Goal: Complete application form: Complete application form

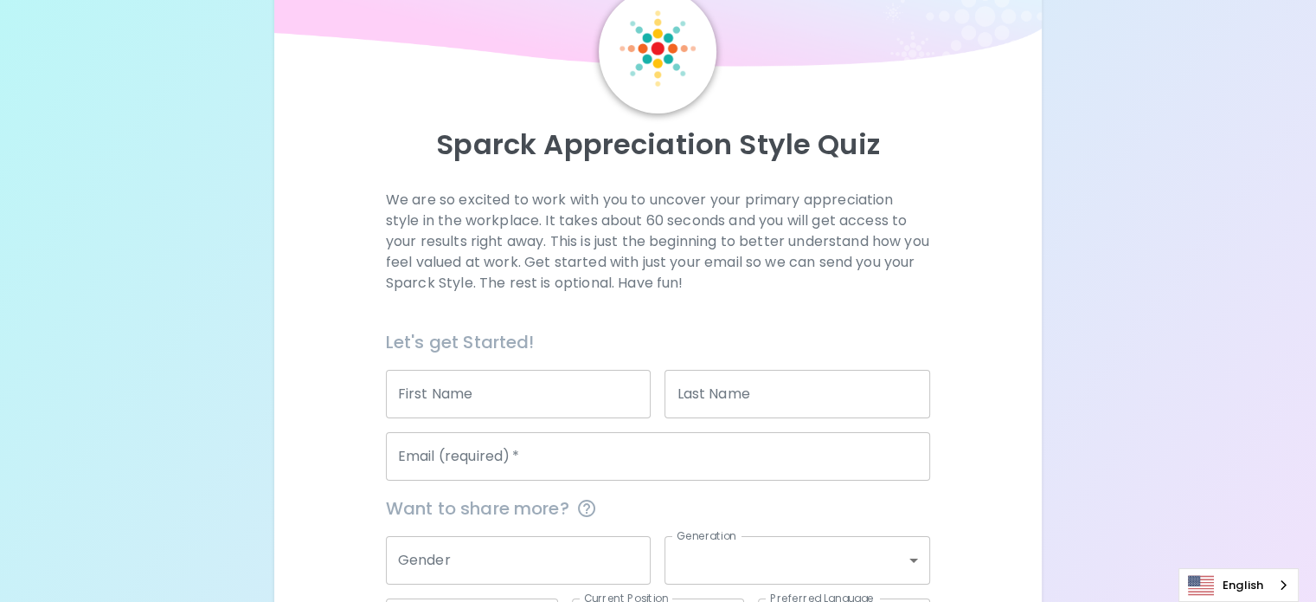
scroll to position [173, 0]
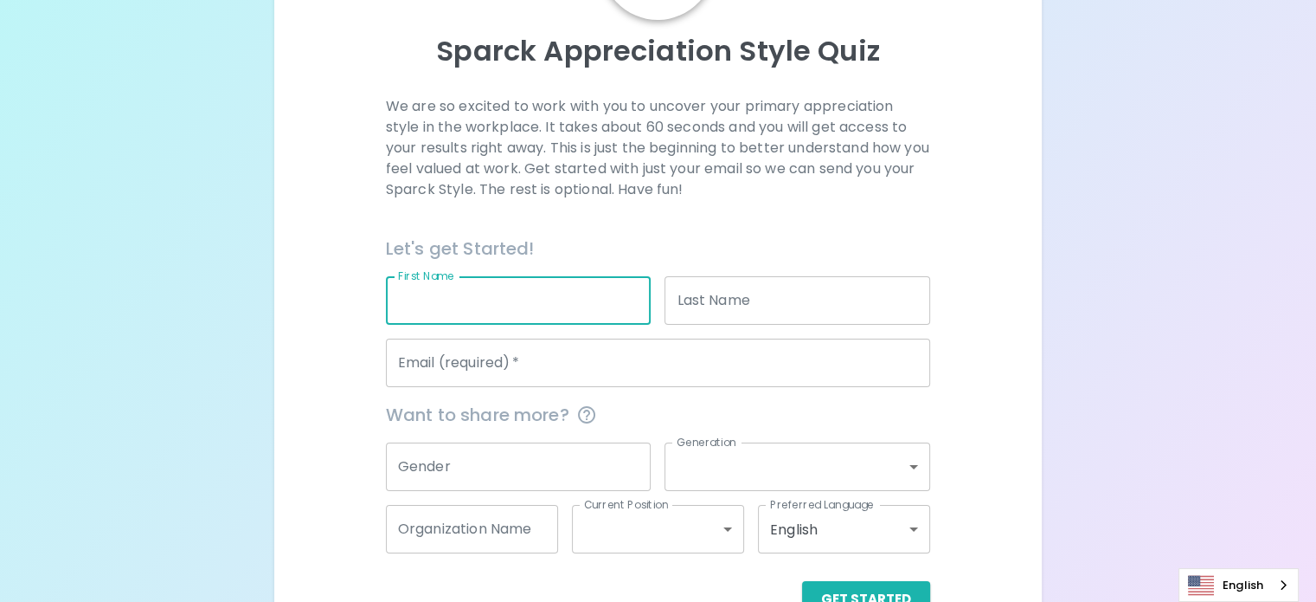
click at [563, 325] on input "First Name" at bounding box center [519, 300] width 266 height 48
type input "Jittided"
click at [800, 325] on input "Last Name" at bounding box center [798, 300] width 266 height 48
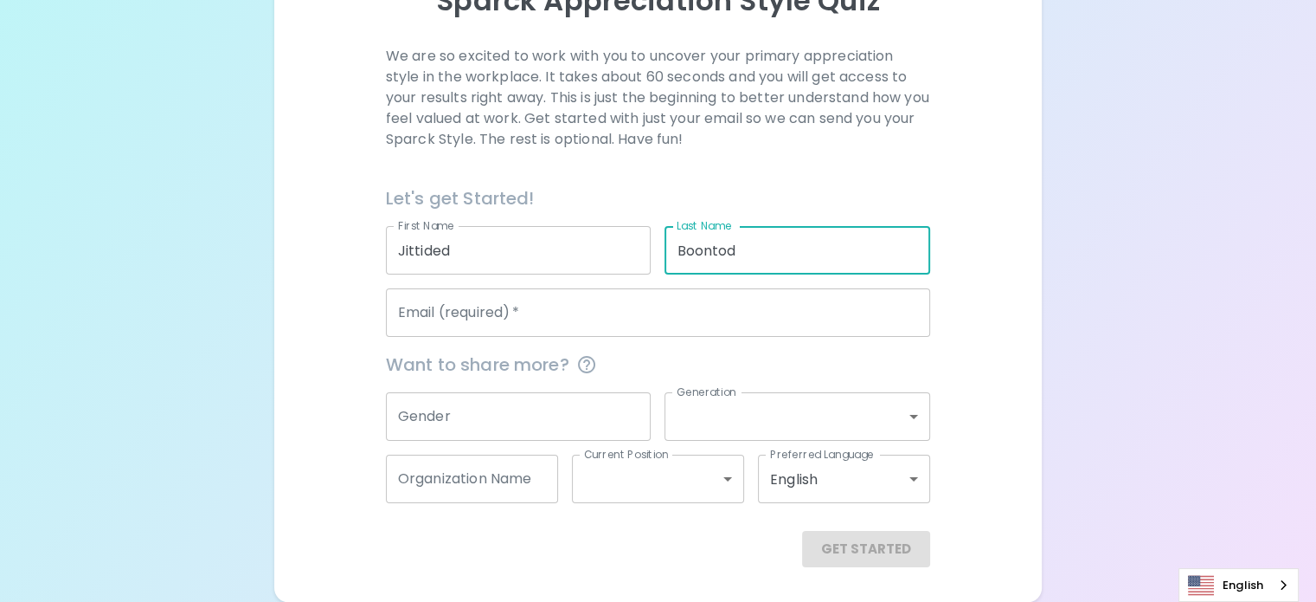
scroll to position [264, 0]
type input "Boontod"
click at [561, 409] on input "Gender" at bounding box center [519, 416] width 266 height 48
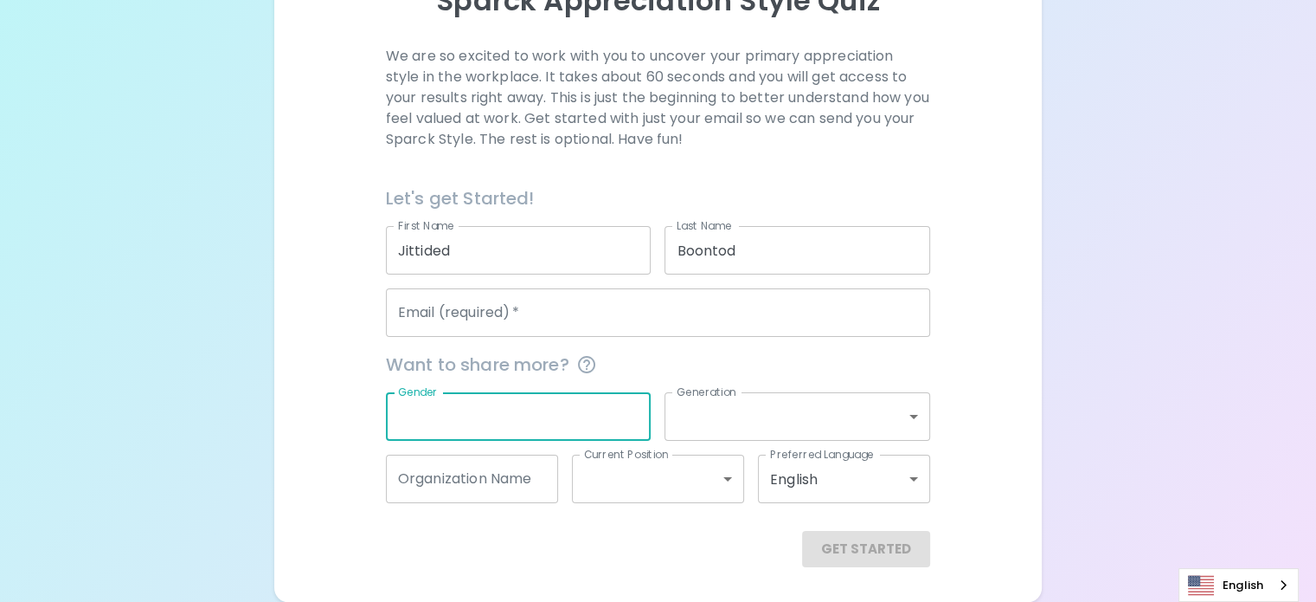
click at [787, 404] on body "Sparck Appreciation Style Quiz We are so excited to work with you to uncover yo…" at bounding box center [658, 189] width 1316 height 825
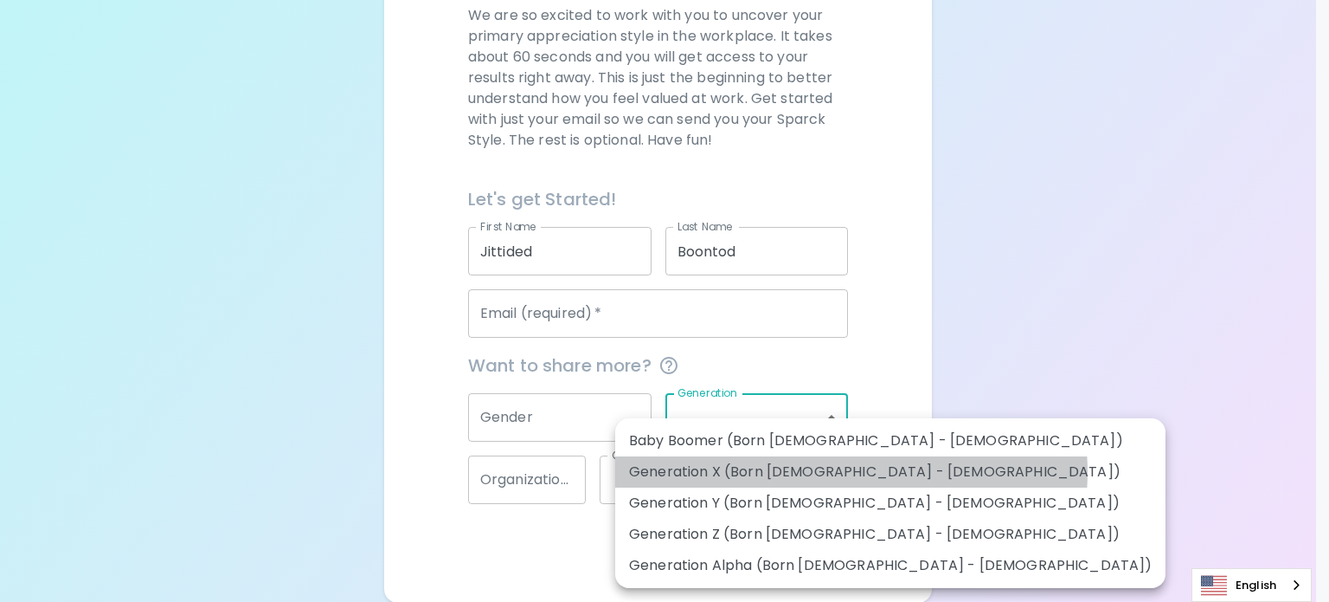
click at [851, 472] on li "Generation X (Born [DEMOGRAPHIC_DATA] - [DEMOGRAPHIC_DATA])" at bounding box center [890, 471] width 550 height 31
type input "generation_x"
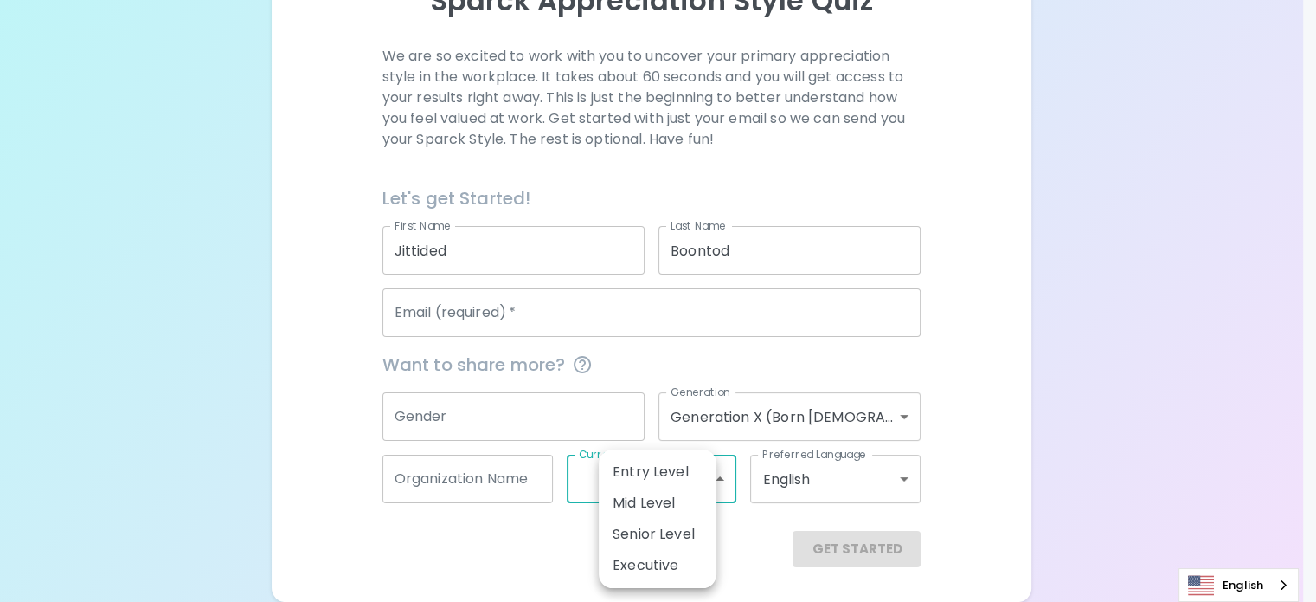
click at [701, 476] on body "Sparck Appreciation Style Quiz We are so excited to work with you to uncover yo…" at bounding box center [658, 189] width 1316 height 825
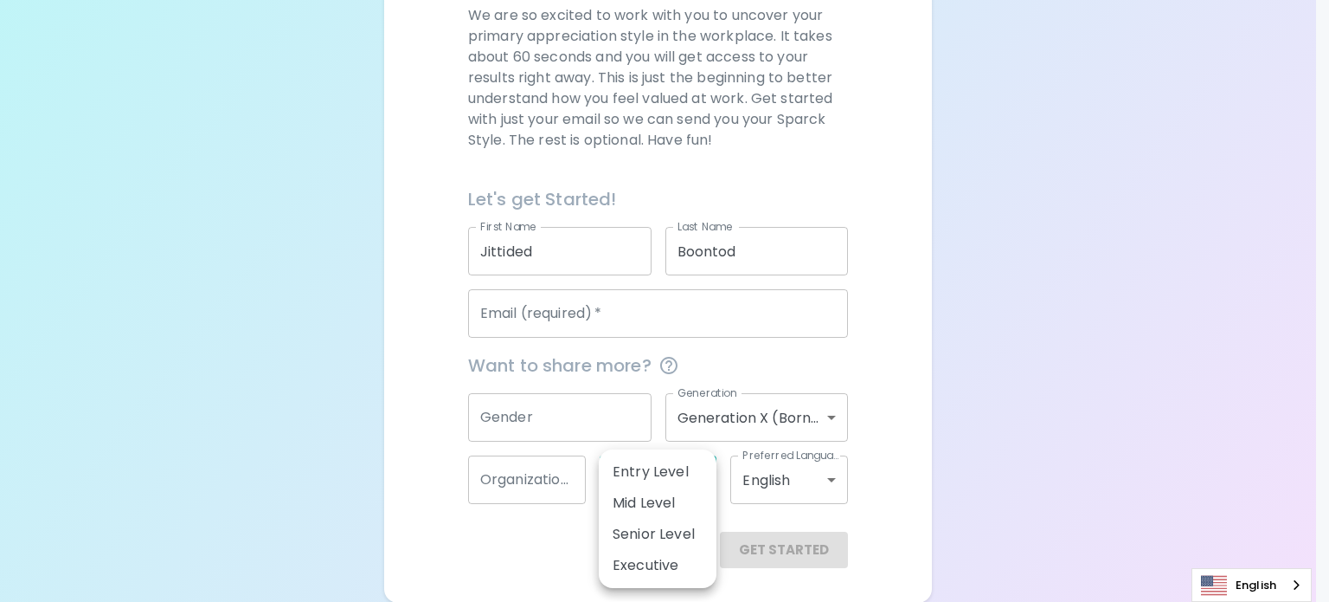
click at [670, 530] on li "Senior Level" at bounding box center [658, 533] width 118 height 31
type input "senior_level"
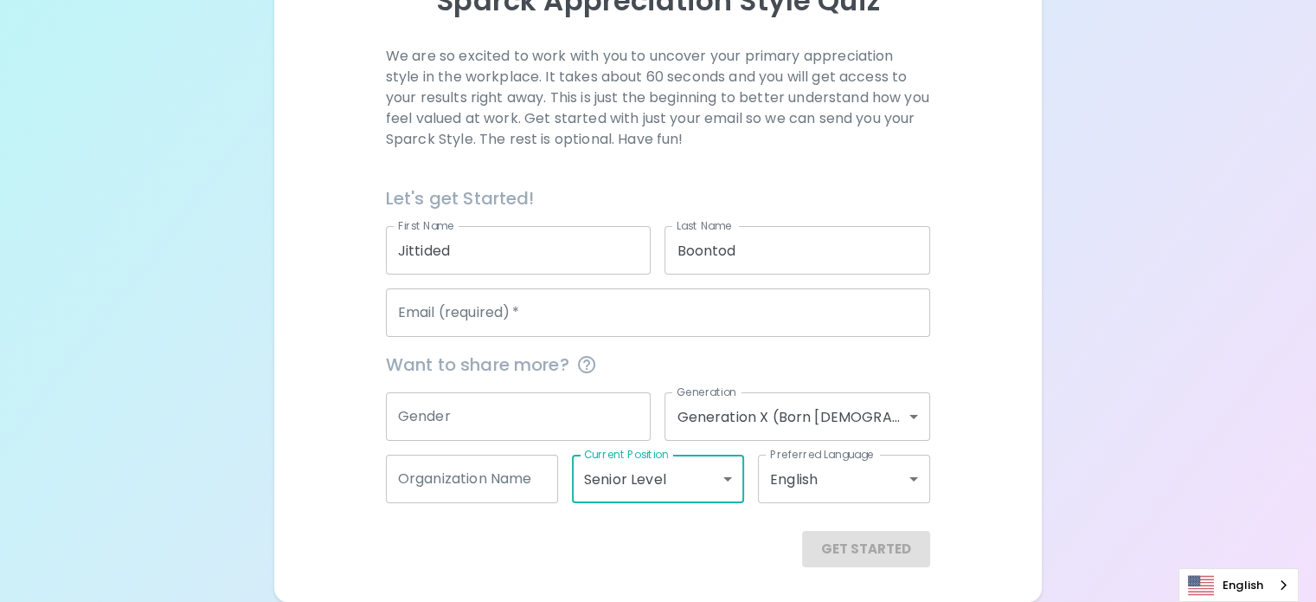
click at [508, 417] on input "Gender" at bounding box center [519, 416] width 266 height 48
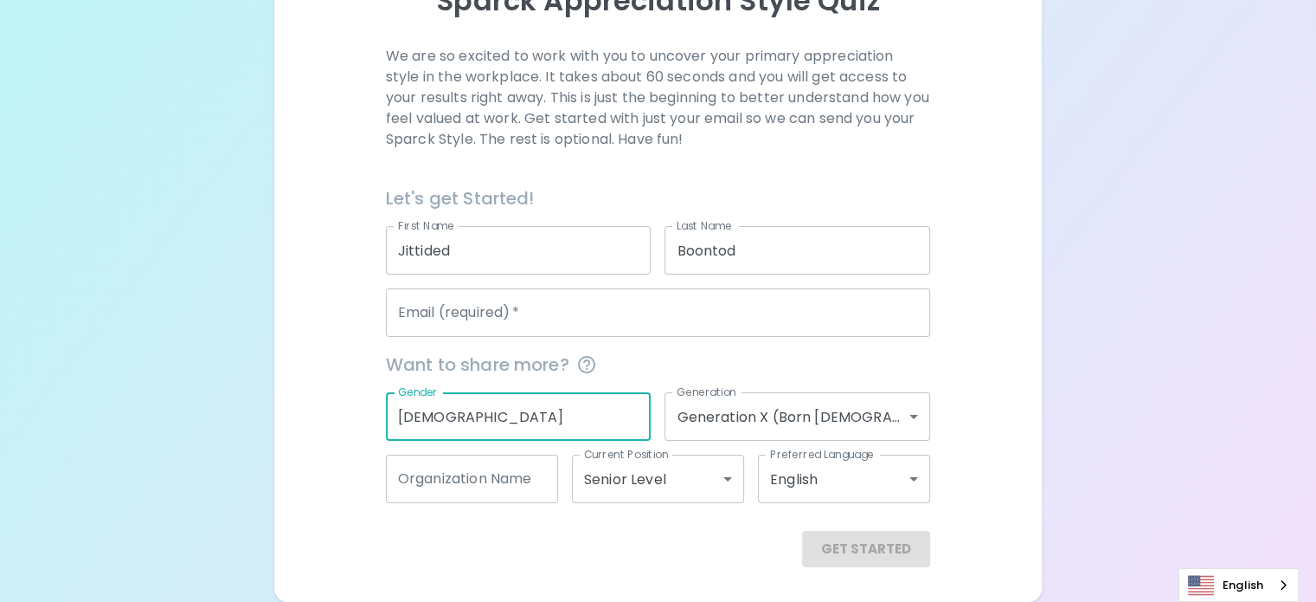
type input "[DEMOGRAPHIC_DATA]"
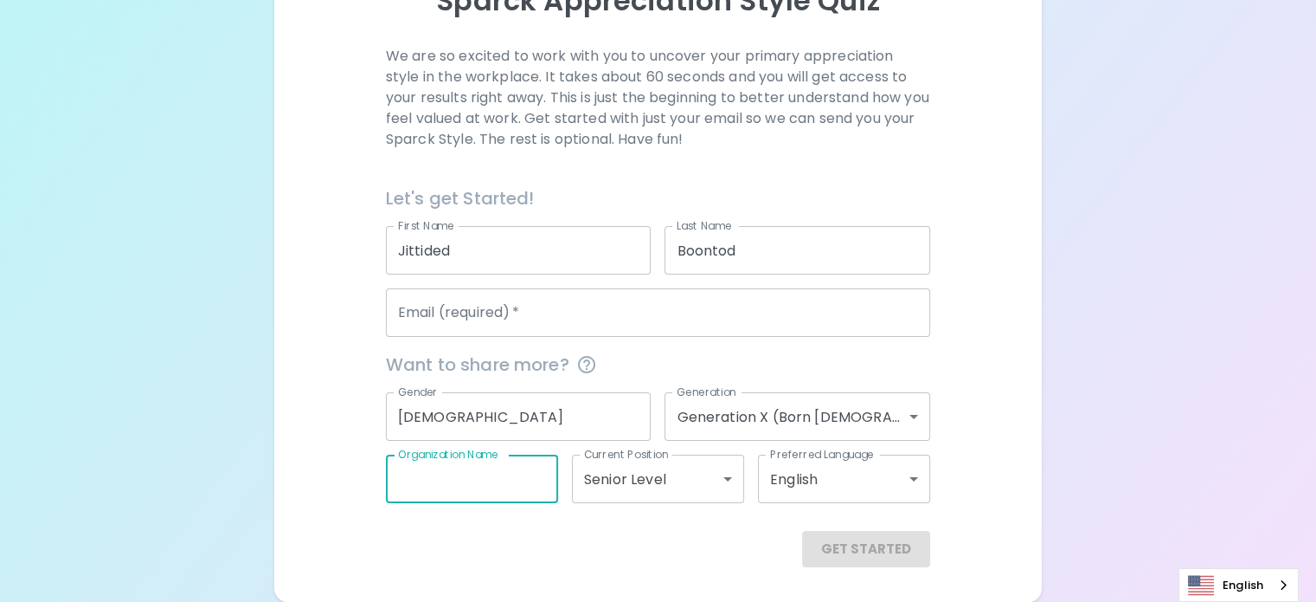
click at [544, 482] on input "Organization Name" at bounding box center [472, 478] width 172 height 48
click at [524, 463] on input "Organization Name" at bounding box center [472, 478] width 172 height 48
click at [531, 541] on div "Get Started" at bounding box center [658, 549] width 544 height 36
click at [512, 473] on input "Organization Name" at bounding box center [472, 478] width 172 height 48
type input "Drive ME"
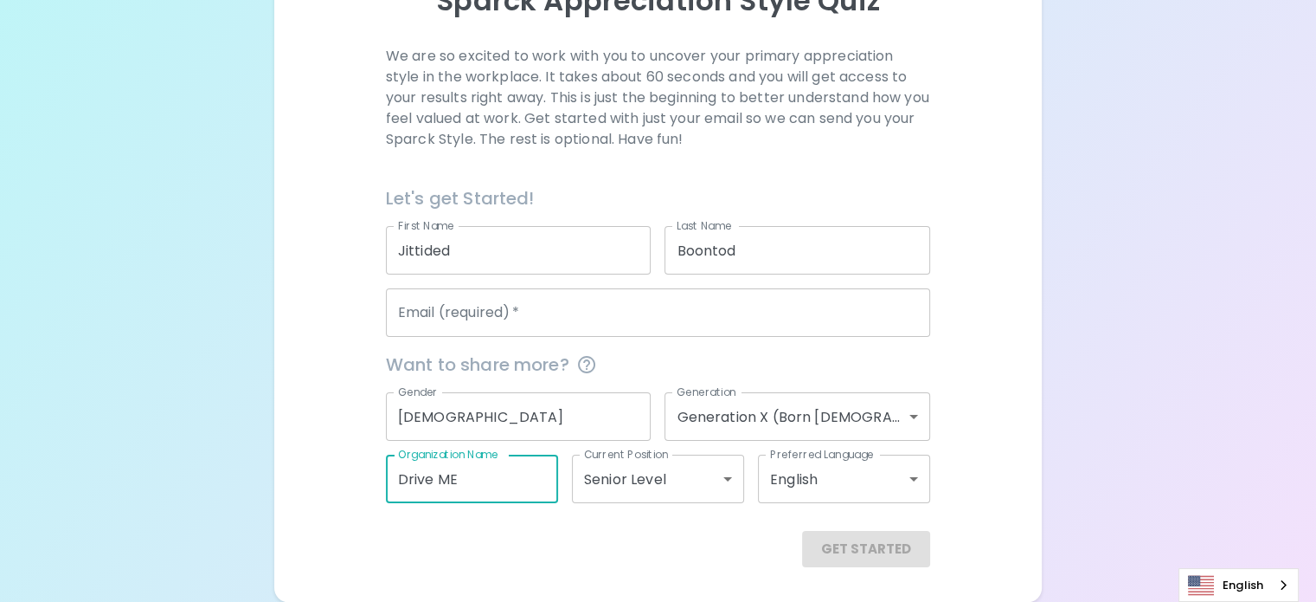
click at [518, 551] on div "Get Started" at bounding box center [658, 549] width 544 height 36
click at [651, 311] on input "Email (required)   *" at bounding box center [658, 312] width 544 height 48
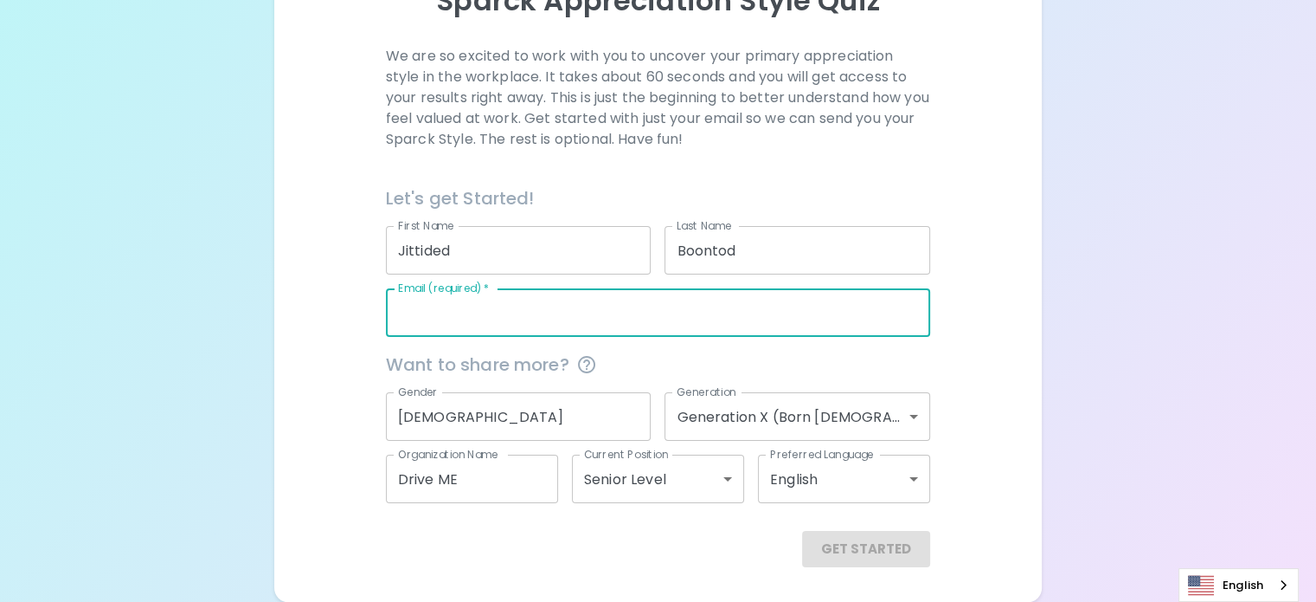
type input "[EMAIL_ADDRESS][DOMAIN_NAME]"
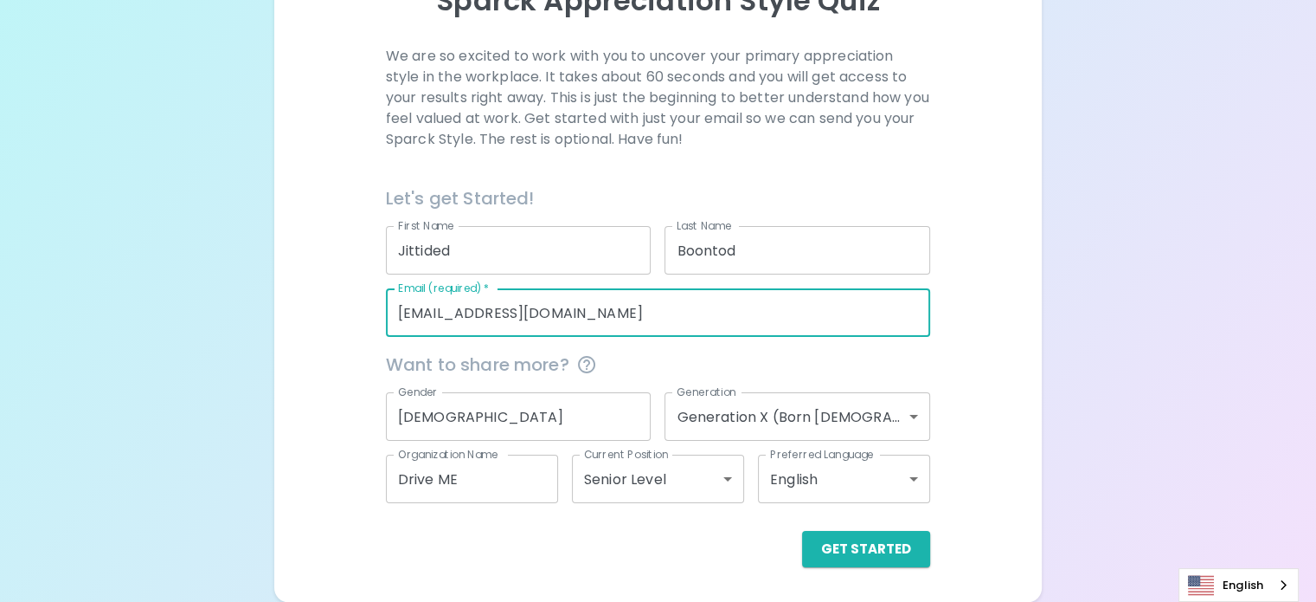
click at [554, 473] on input "Drive ME" at bounding box center [472, 478] width 172 height 48
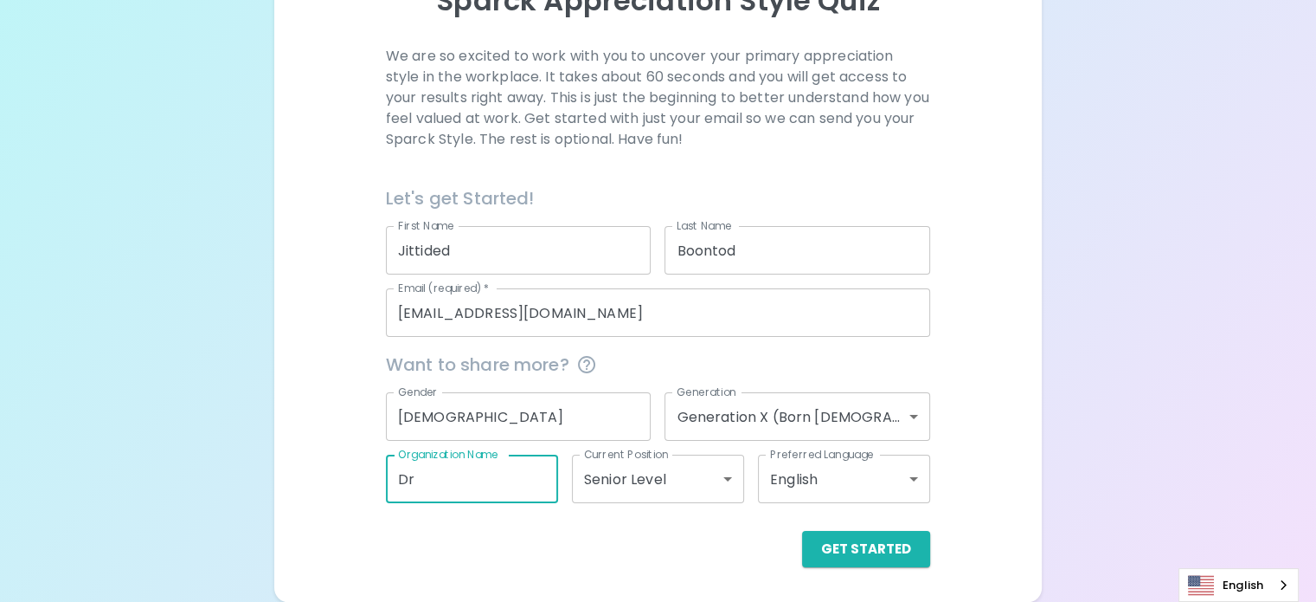
type input "D"
click at [530, 527] on div "Get Started" at bounding box center [651, 535] width 558 height 64
click at [498, 481] on input "Organization Name" at bounding box center [472, 478] width 172 height 48
type input "Drive ME"
click at [564, 537] on div "Get Started" at bounding box center [658, 549] width 544 height 36
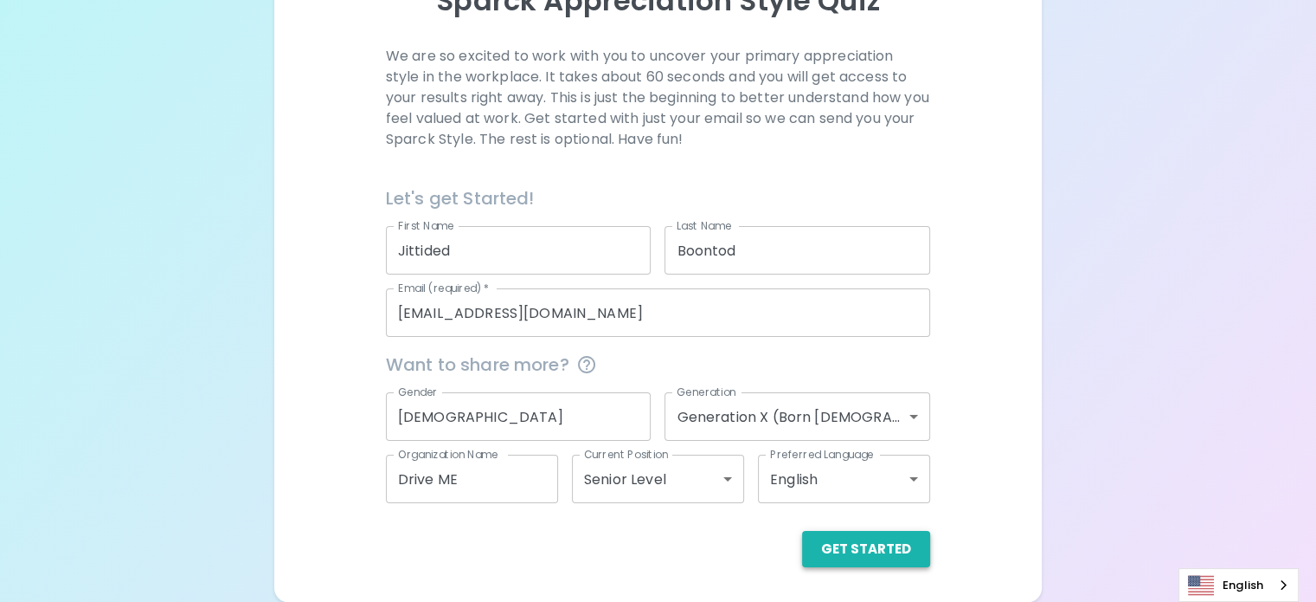
click at [802, 547] on button "Get Started" at bounding box center [866, 549] width 128 height 36
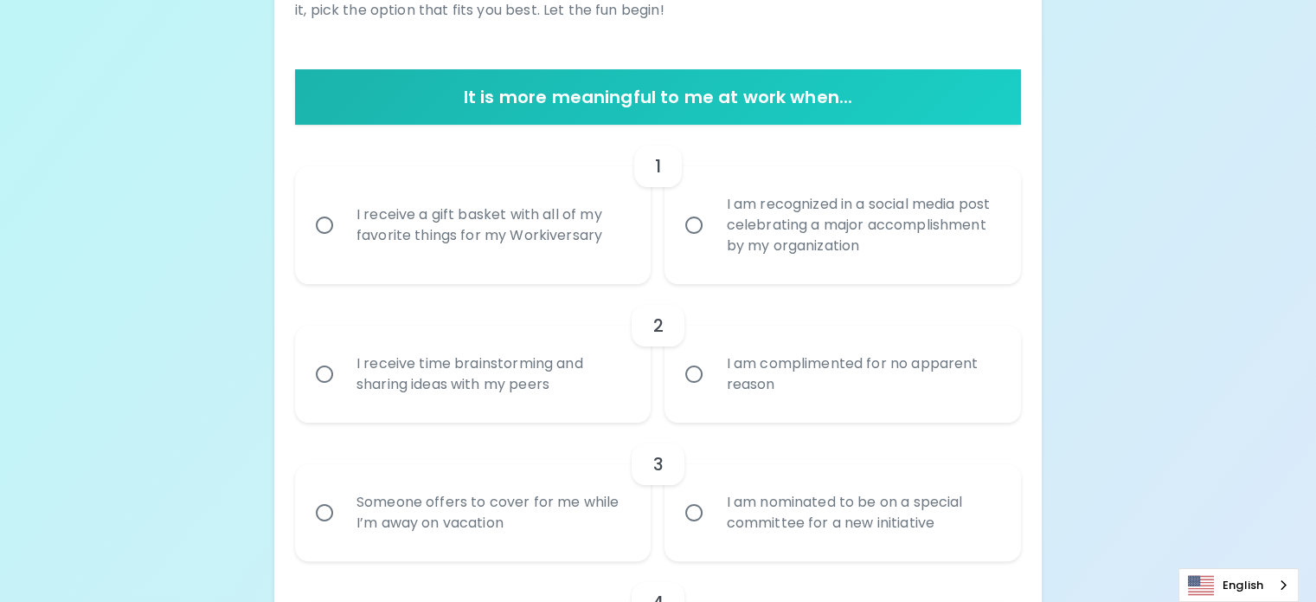
scroll to position [313, 0]
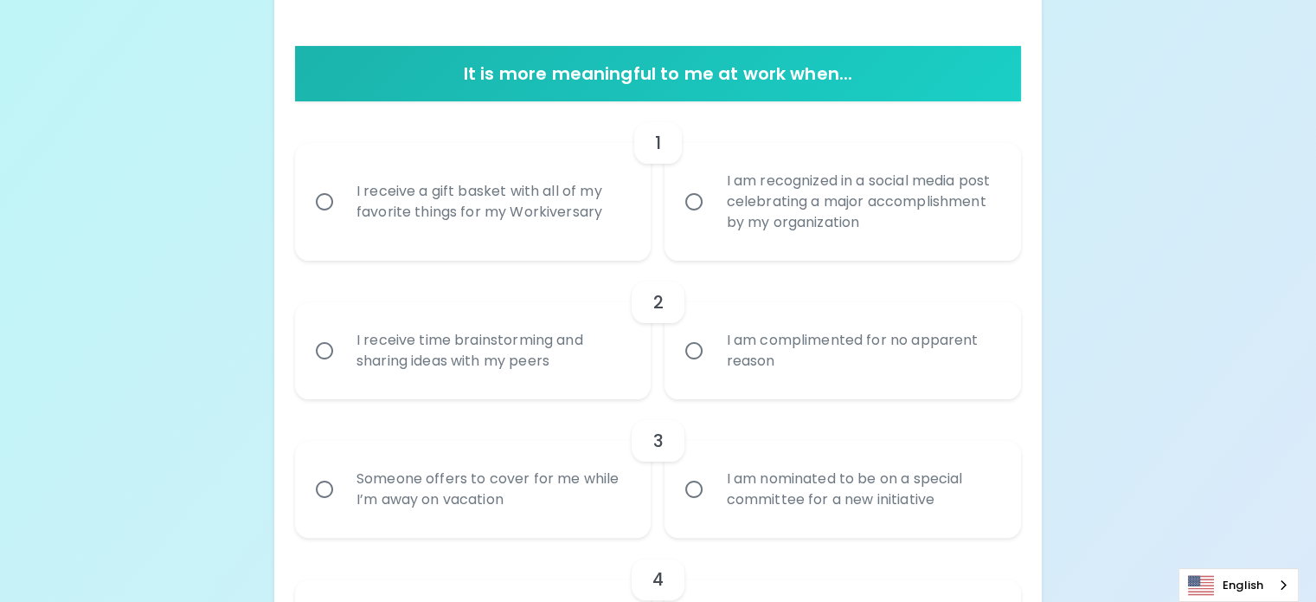
click at [689, 220] on input "I am recognized in a social media post celebrating a major accomplishment by my…" at bounding box center [694, 201] width 36 height 36
radio input "true"
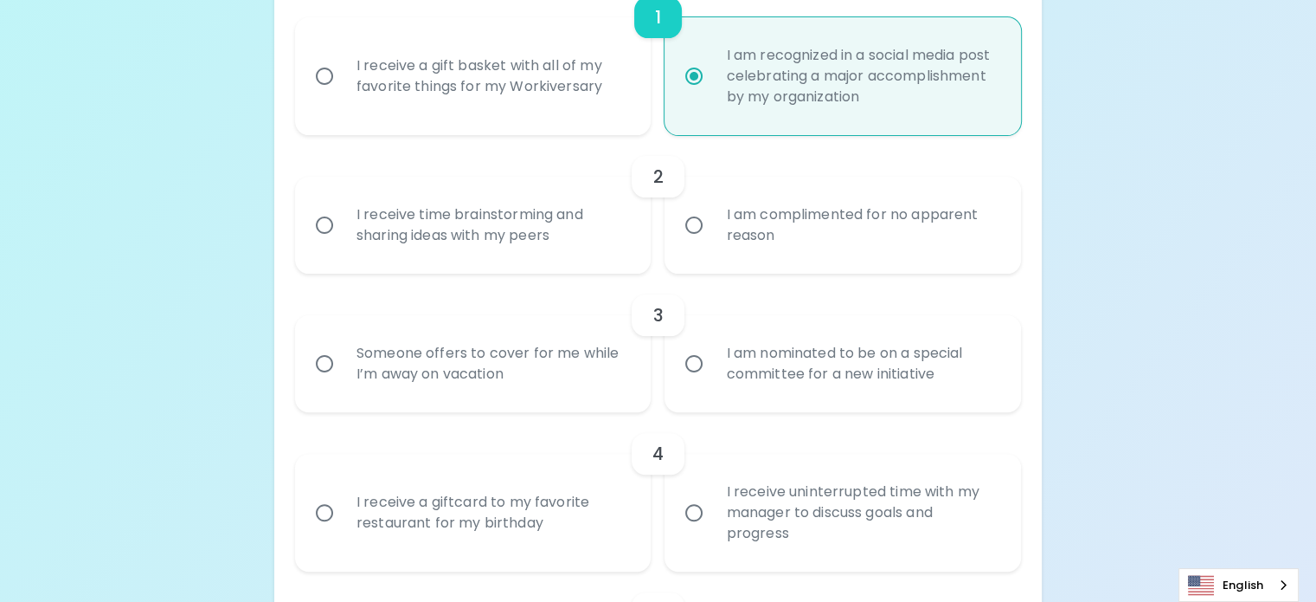
scroll to position [452, 0]
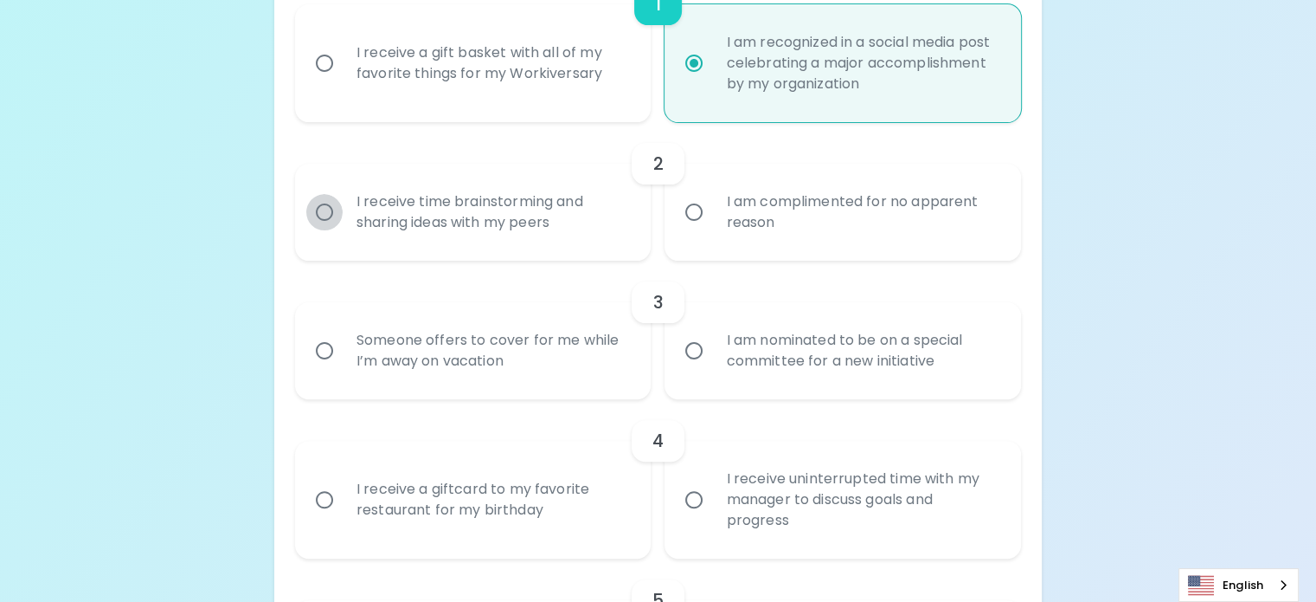
click at [343, 230] on input "I receive time brainstorming and sharing ideas with my peers" at bounding box center [324, 212] width 36 height 36
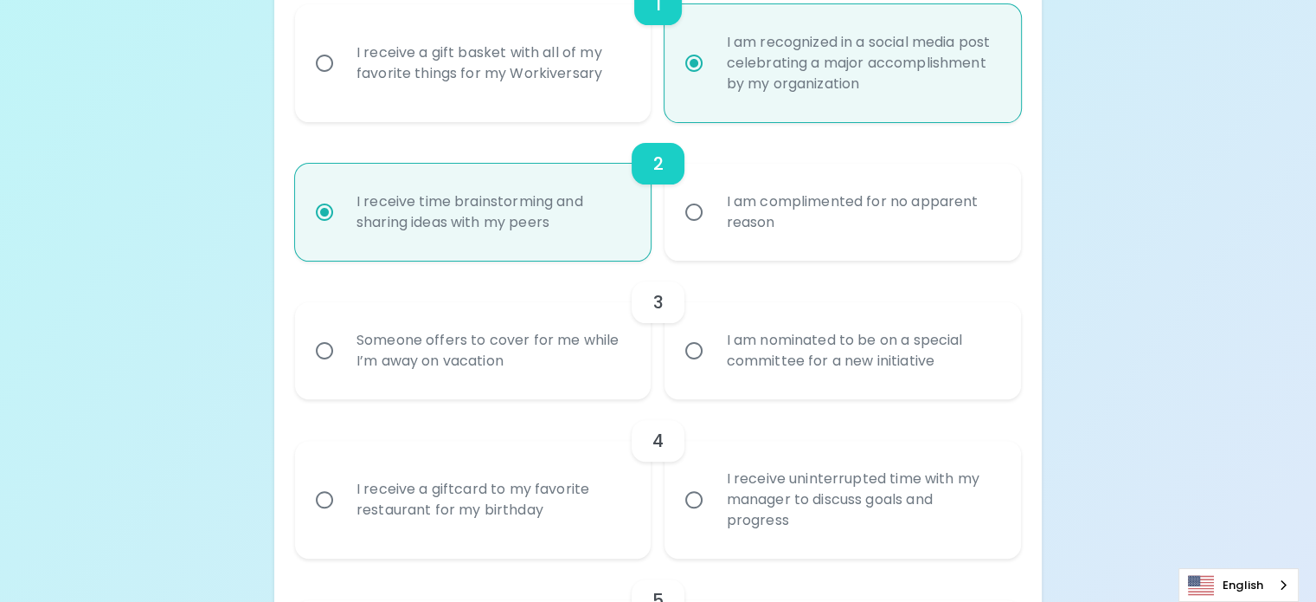
scroll to position [590, 0]
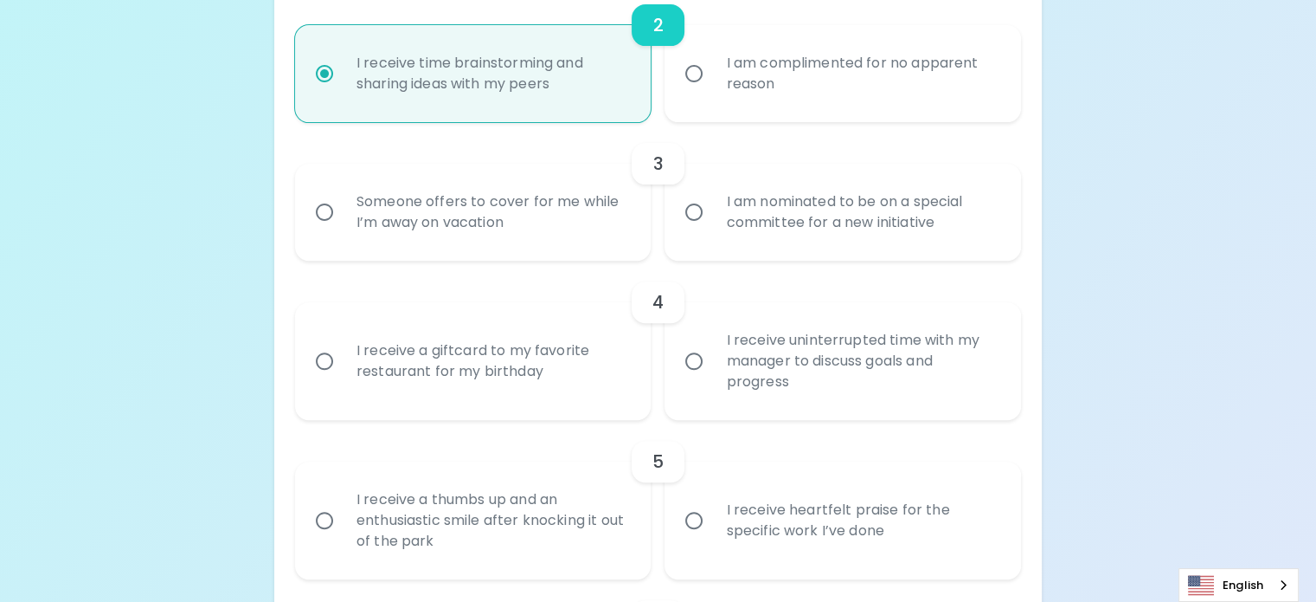
radio input "true"
click at [702, 230] on input "I am nominated to be on a special committee for a new initiative" at bounding box center [694, 212] width 36 height 36
radio input "false"
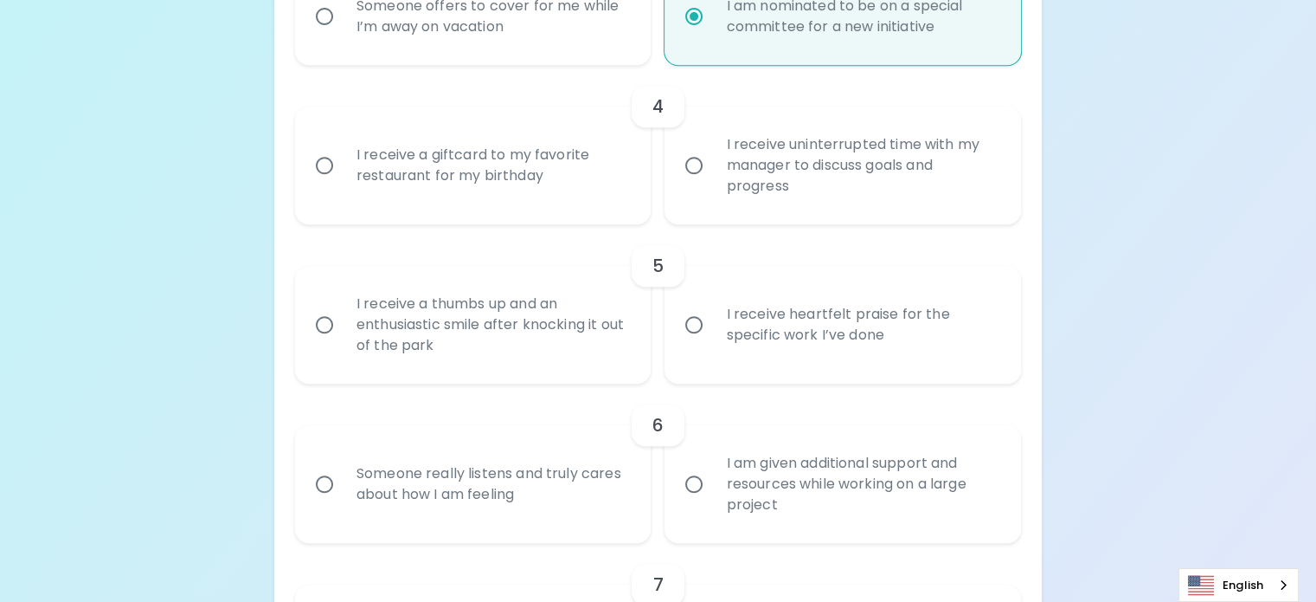
scroll to position [815, 0]
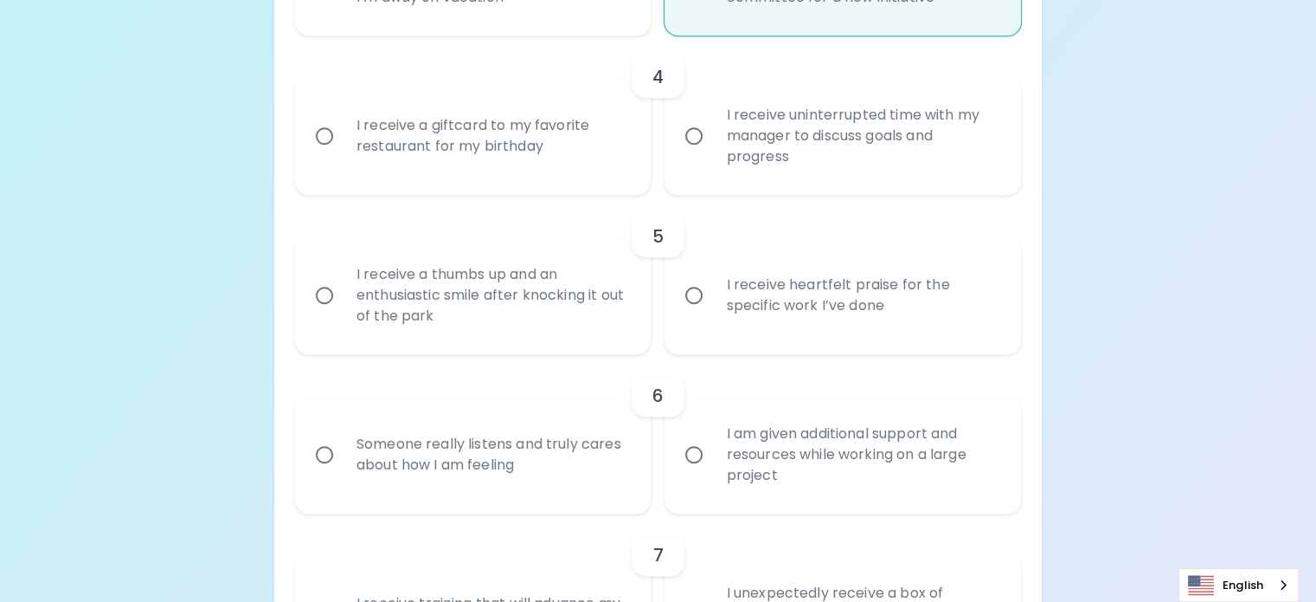
radio input "true"
click at [692, 154] on input "I receive uninterrupted time with my manager to discuss goals and progress" at bounding box center [694, 136] width 36 height 36
radio input "false"
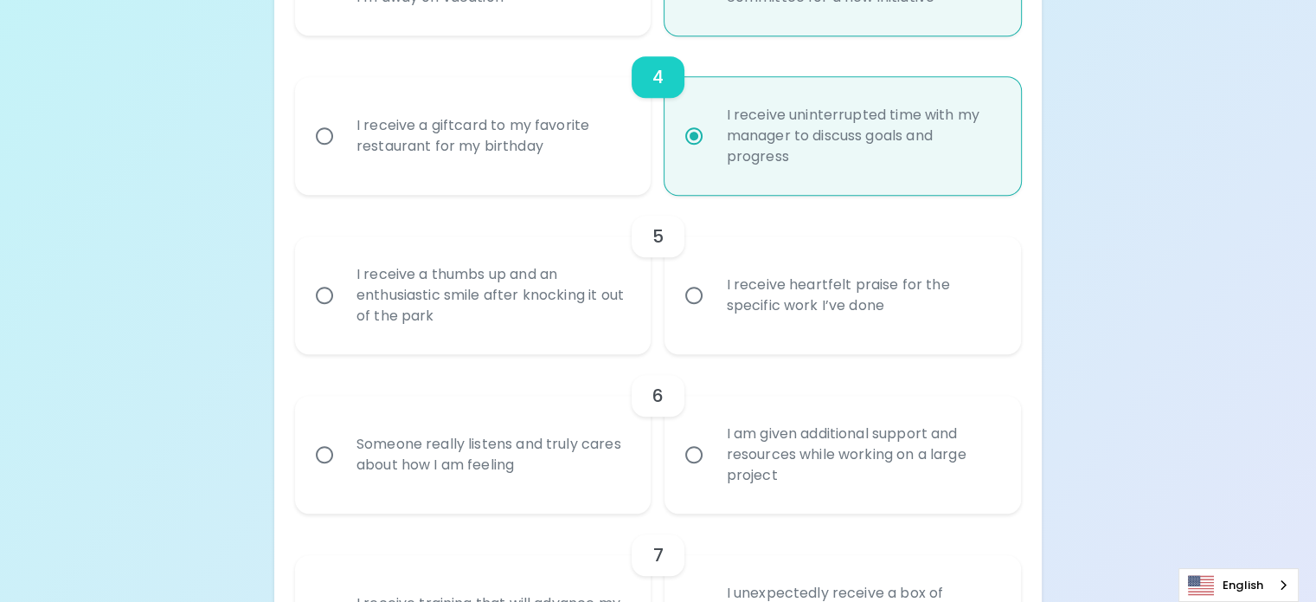
scroll to position [954, 0]
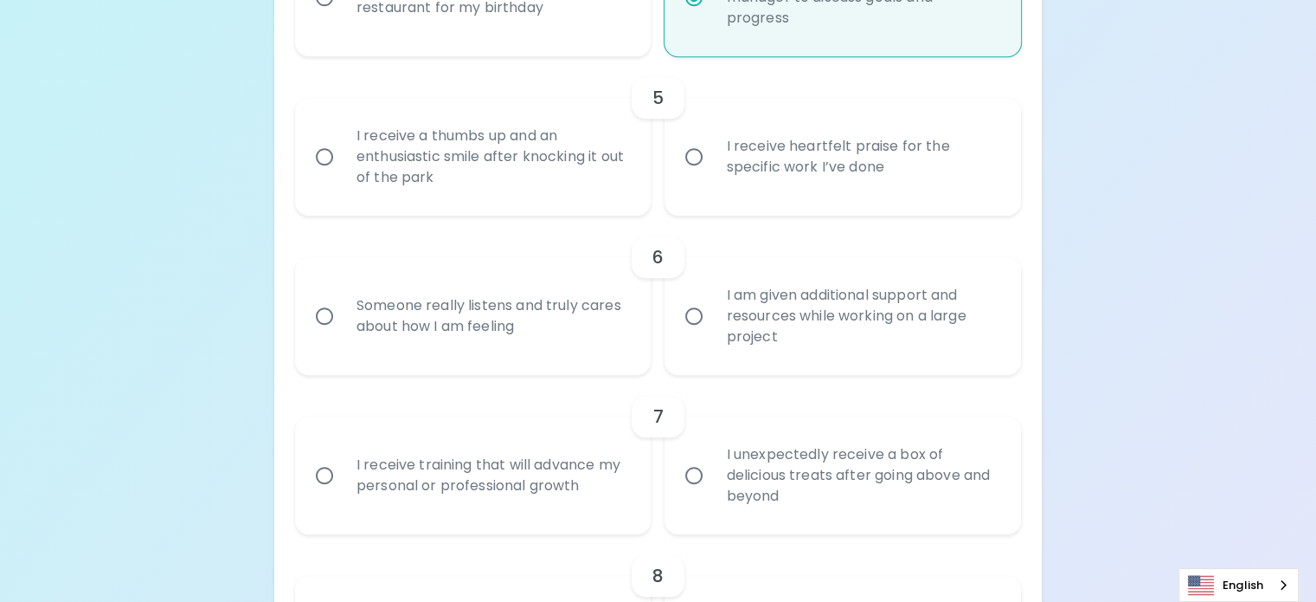
radio input "true"
click at [343, 175] on input "I receive a thumbs up and an enthusiastic smile after knocking it out of the pa…" at bounding box center [324, 156] width 36 height 36
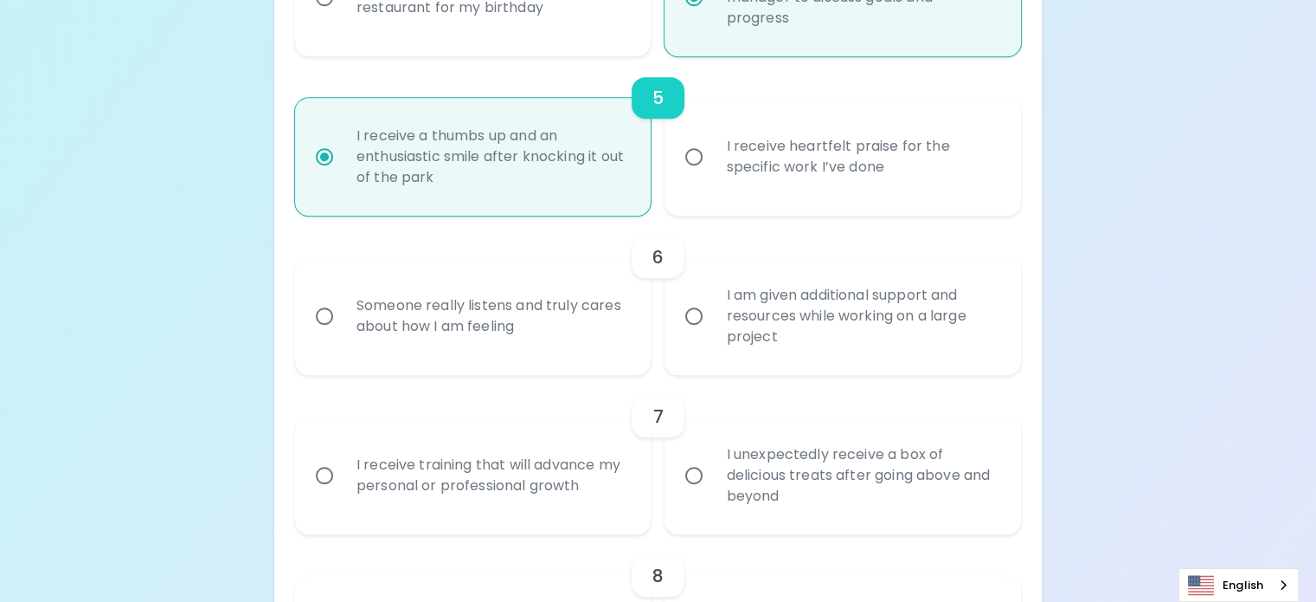
radio input "false"
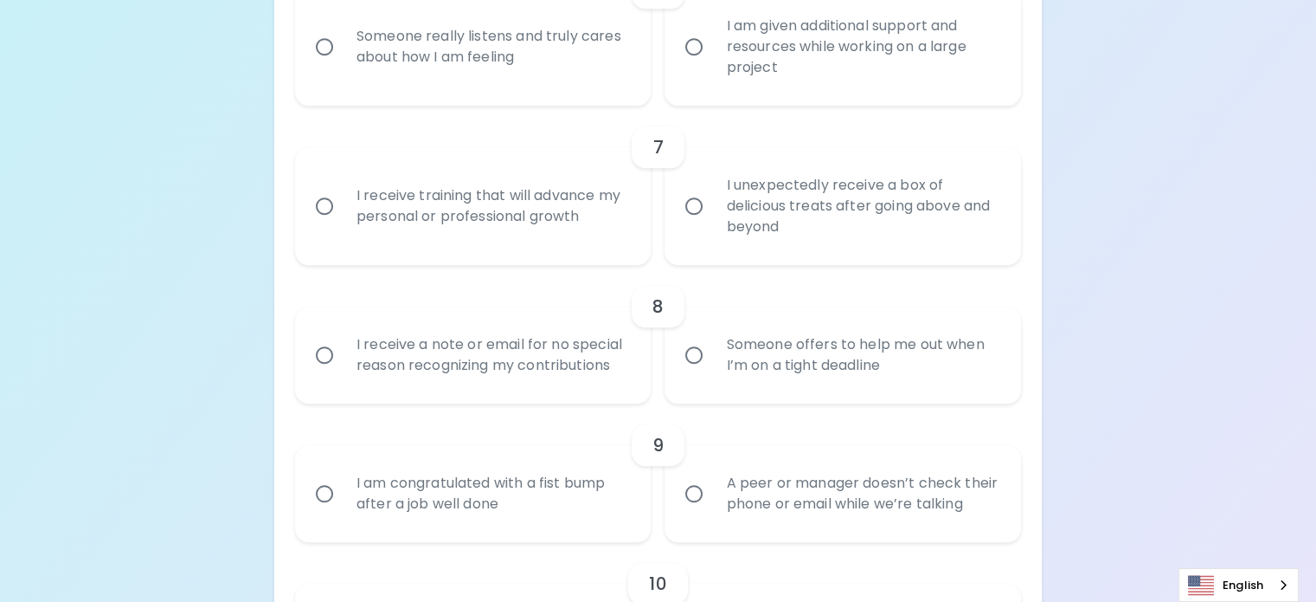
scroll to position [1265, 0]
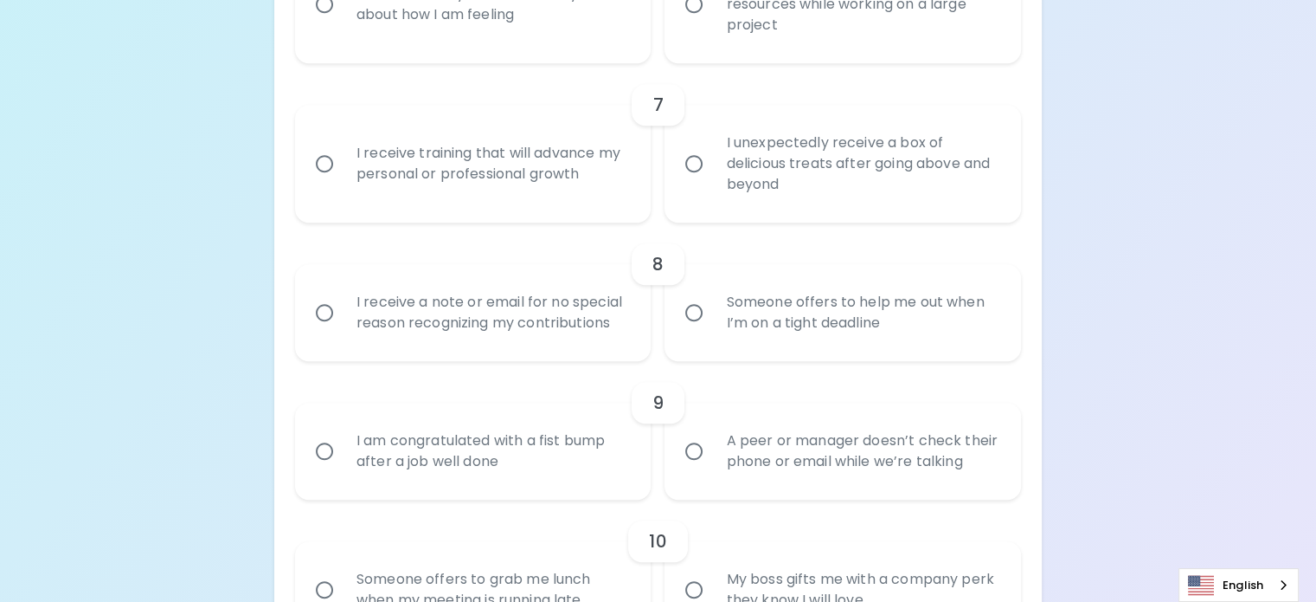
radio input "true"
click at [693, 23] on input "I am given additional support and resources while working on a large project" at bounding box center [694, 4] width 36 height 36
radio input "false"
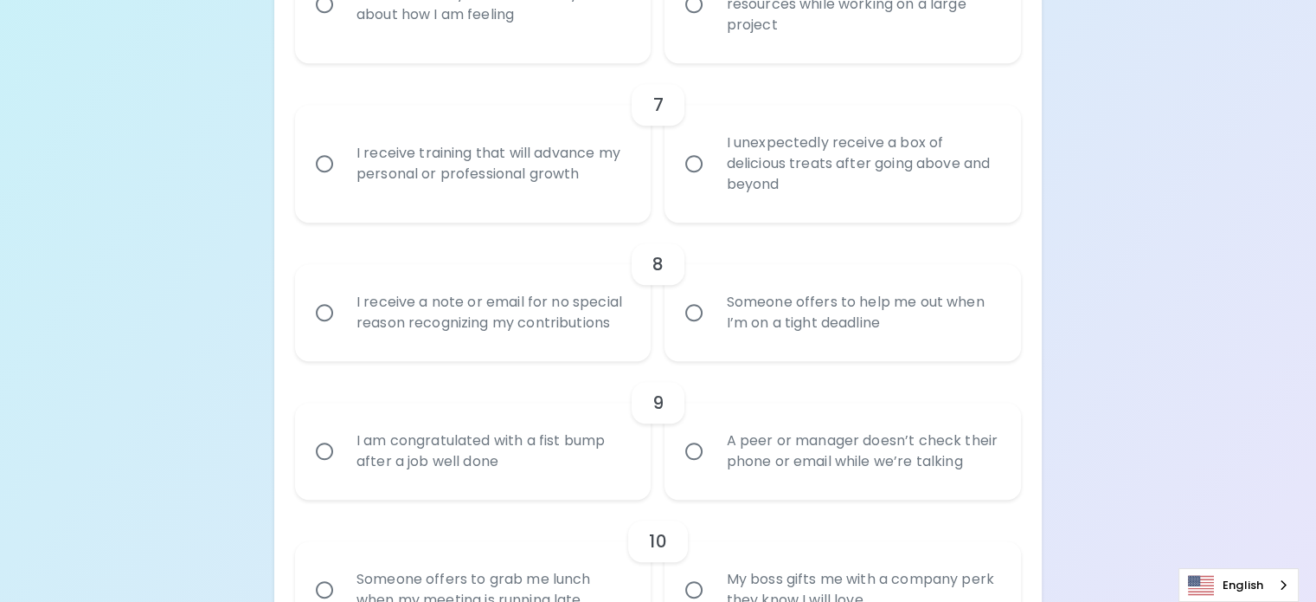
radio input "false"
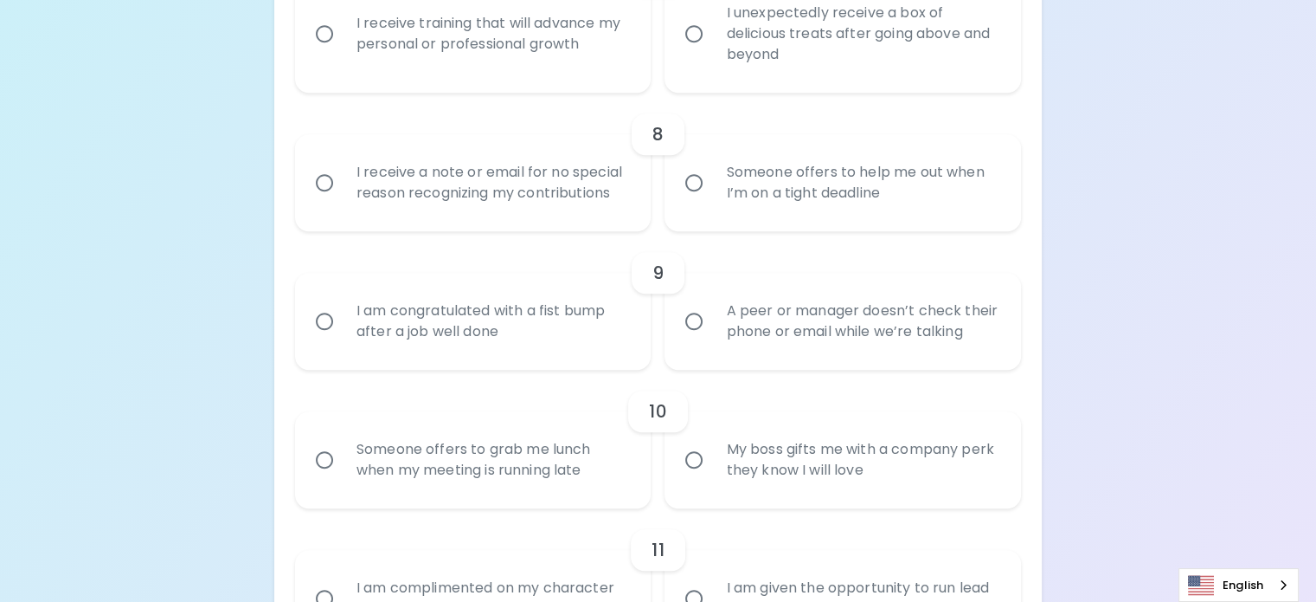
scroll to position [1404, 0]
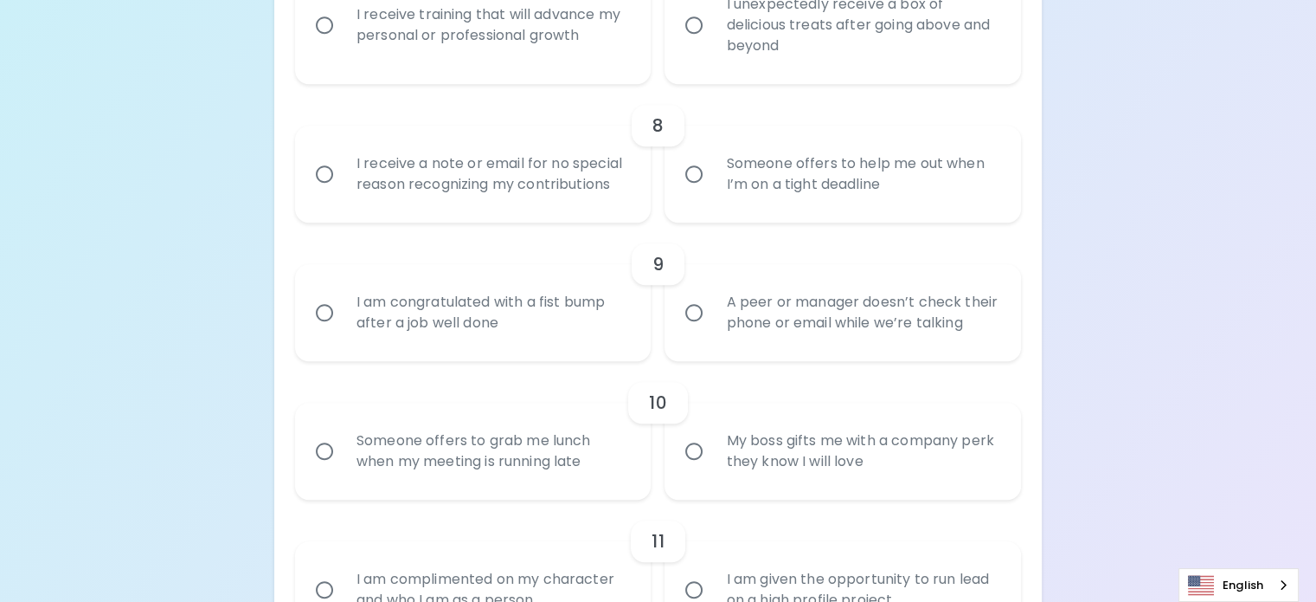
radio input "true"
click at [343, 43] on input "I receive training that will advance my personal or professional growth" at bounding box center [324, 25] width 36 height 36
radio input "false"
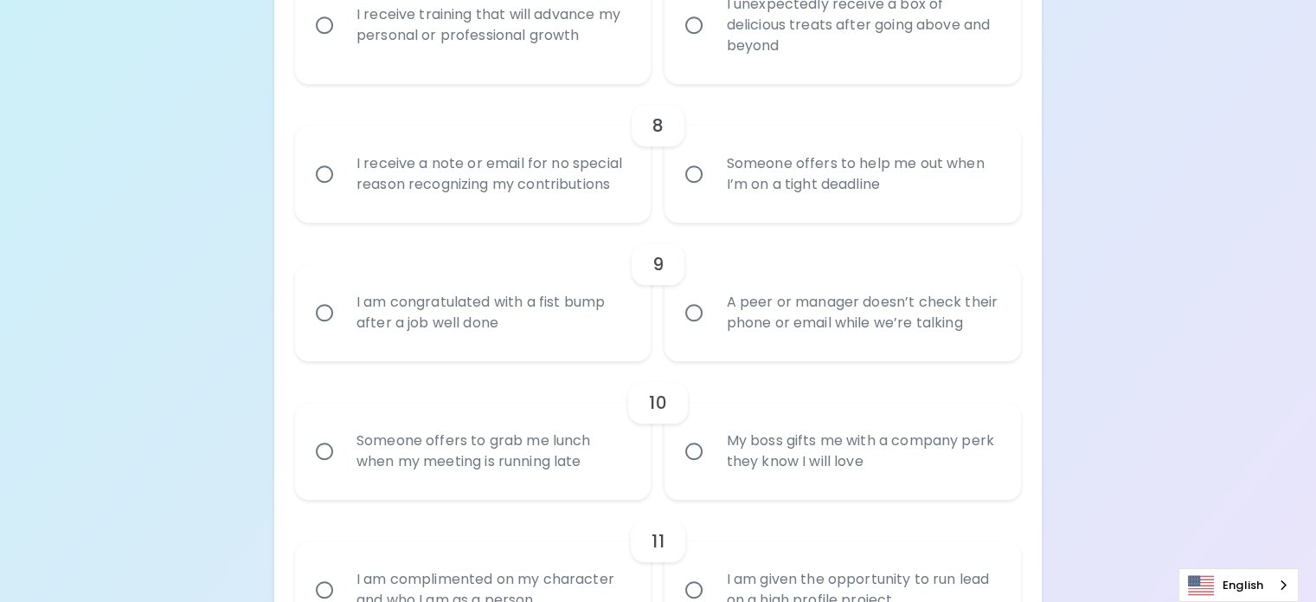
radio input "false"
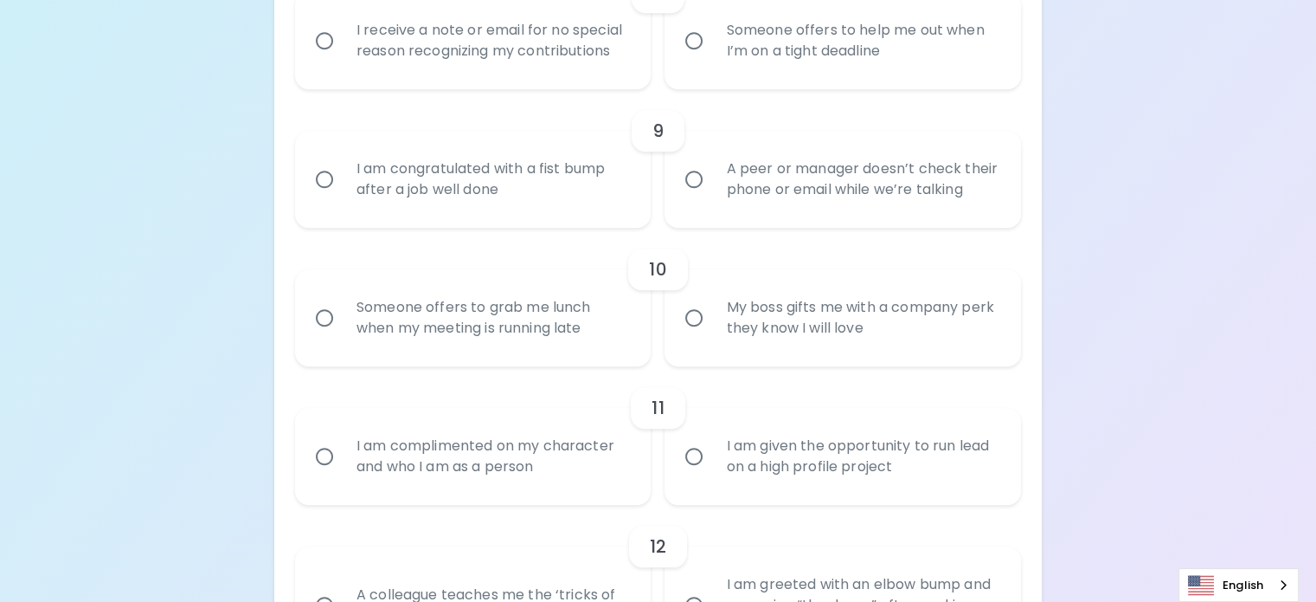
scroll to position [1542, 0]
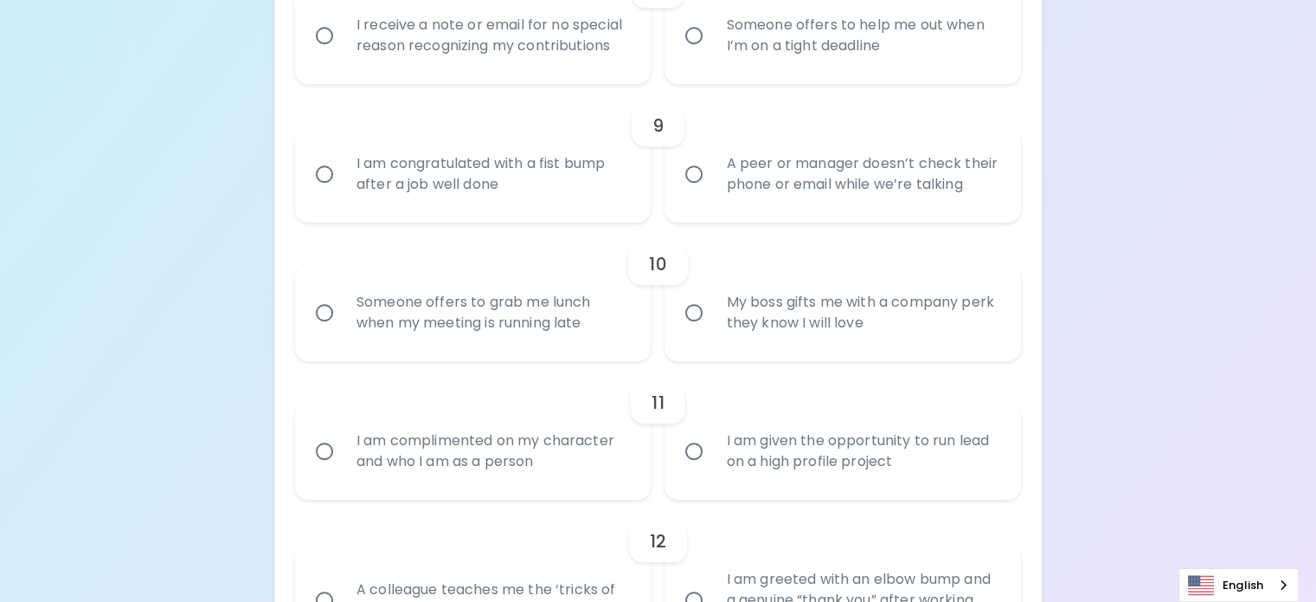
radio input "true"
click at [343, 54] on input "I receive a note or email for no special reason recognizing my contributions" at bounding box center [324, 35] width 36 height 36
radio input "false"
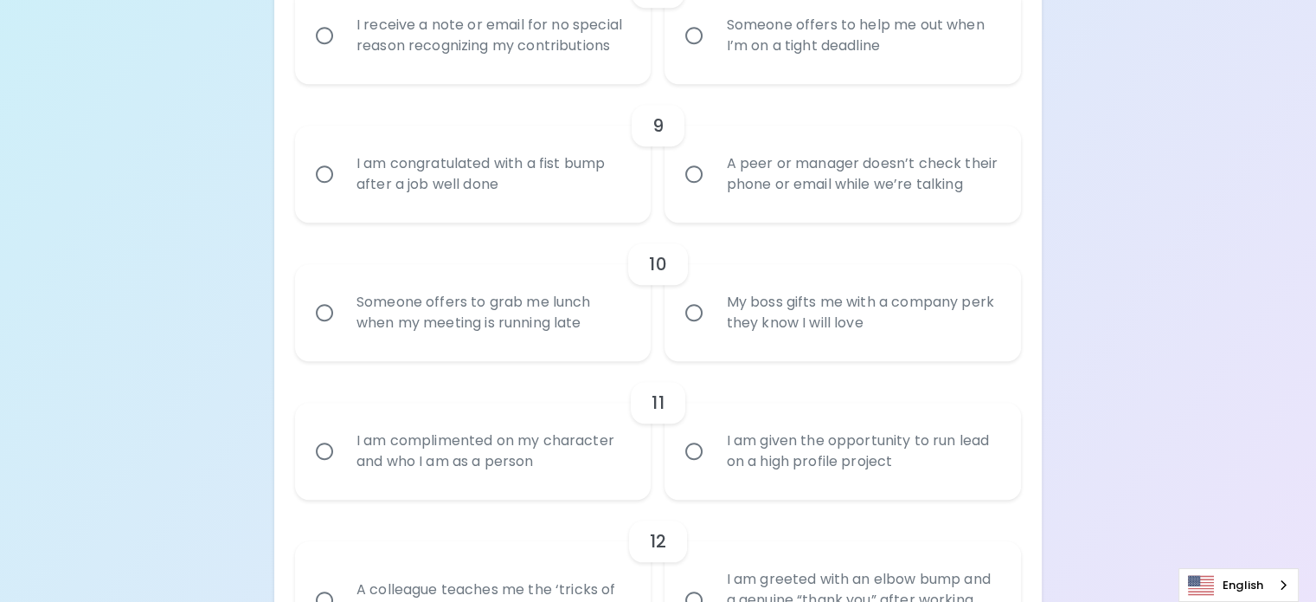
radio input "false"
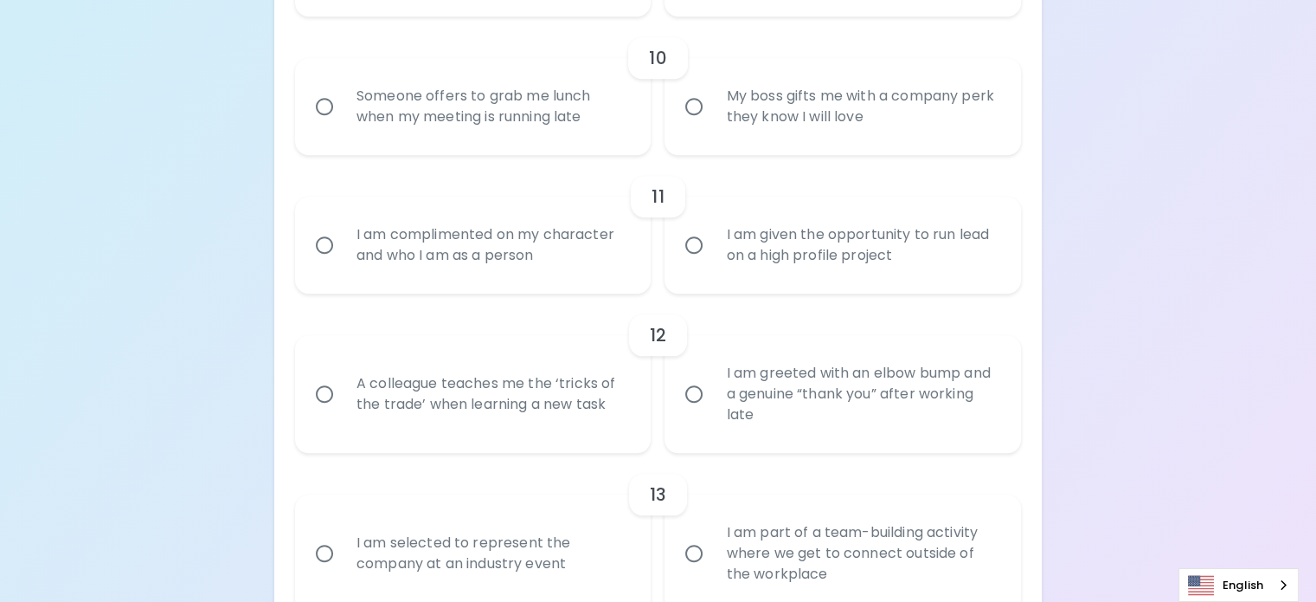
scroll to position [1767, 0]
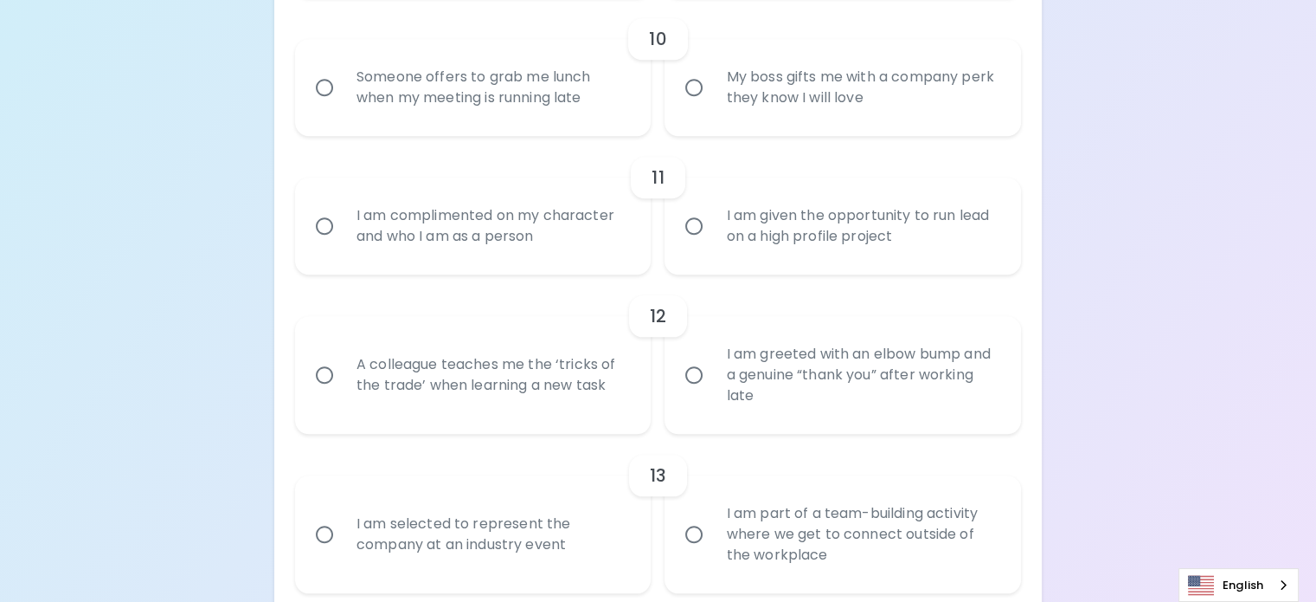
radio input "true"
radio input "false"
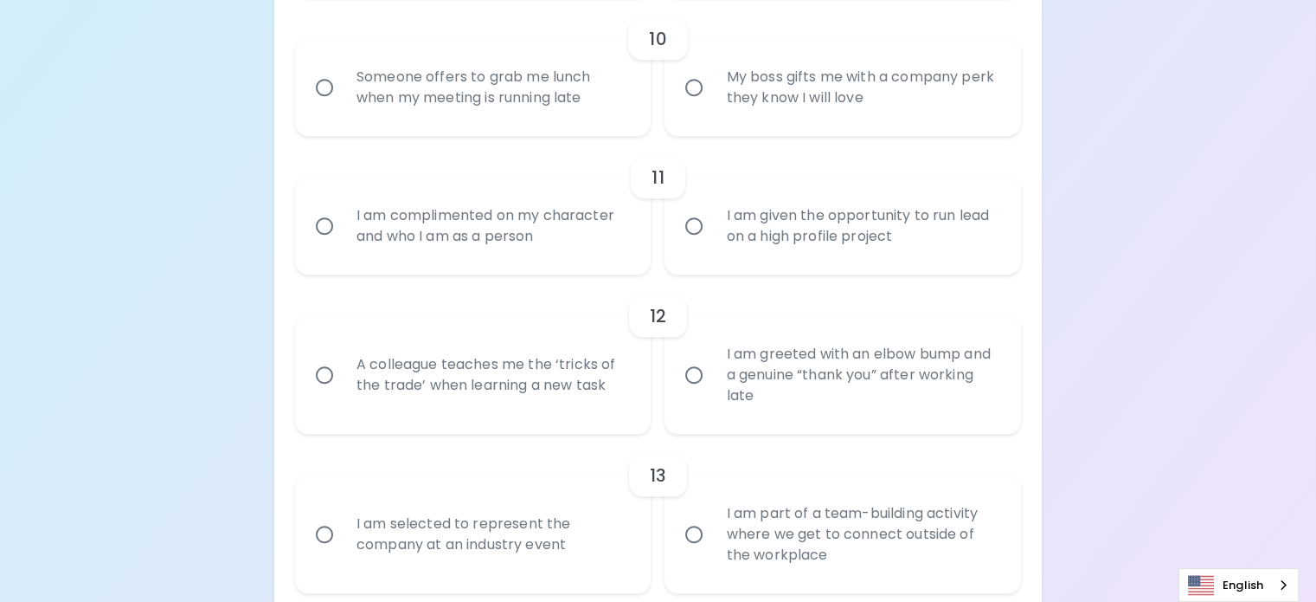
radio input "false"
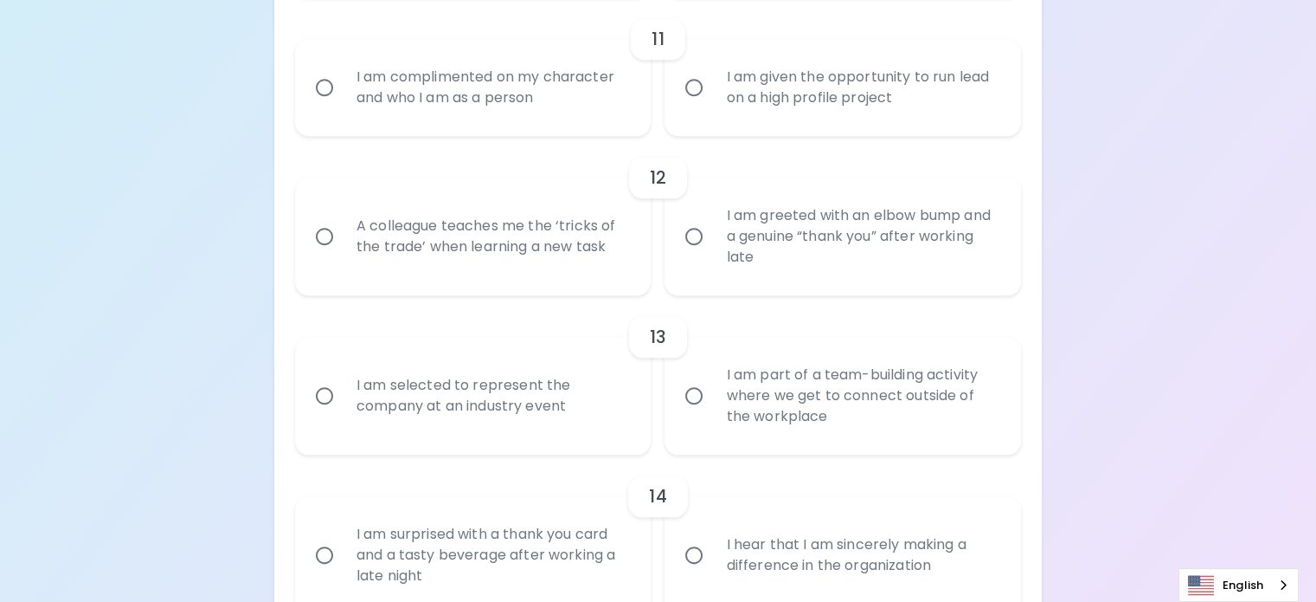
radio input "true"
radio input "false"
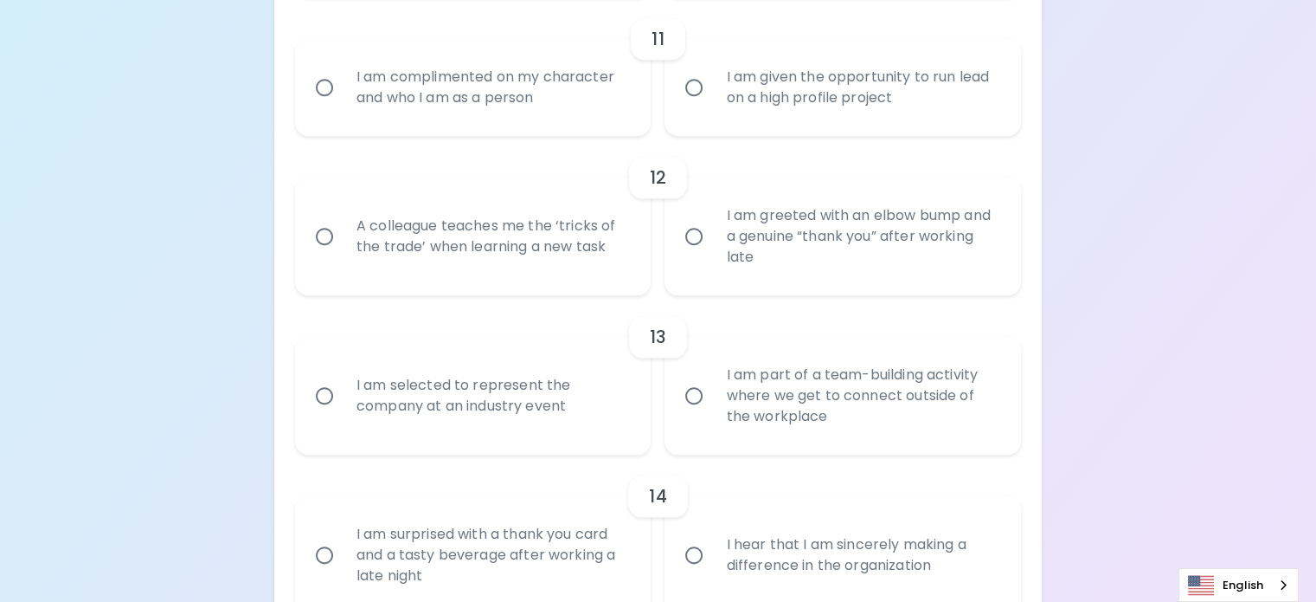
radio input "false"
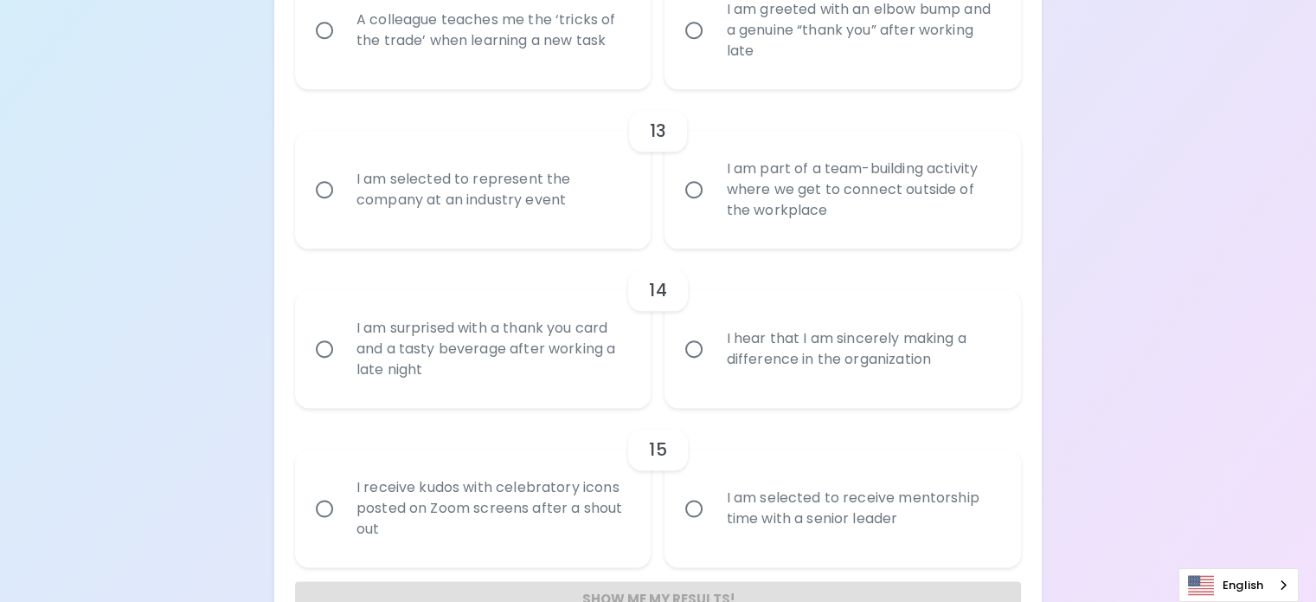
scroll to position [2131, 0]
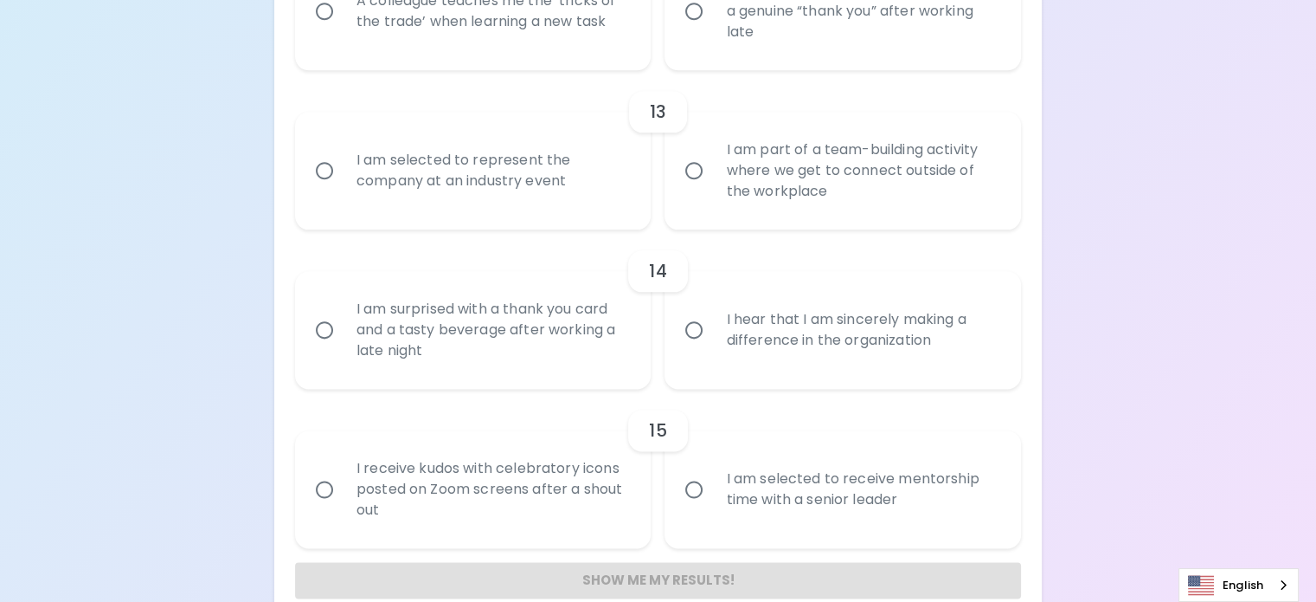
radio input "true"
radio input "false"
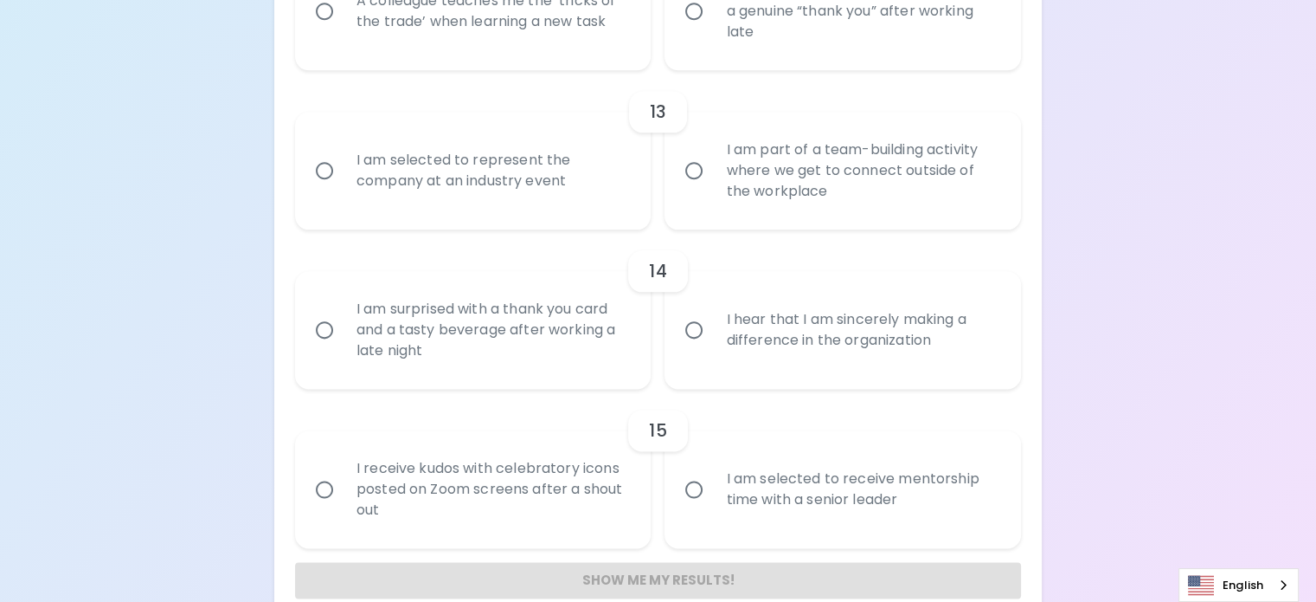
radio input "false"
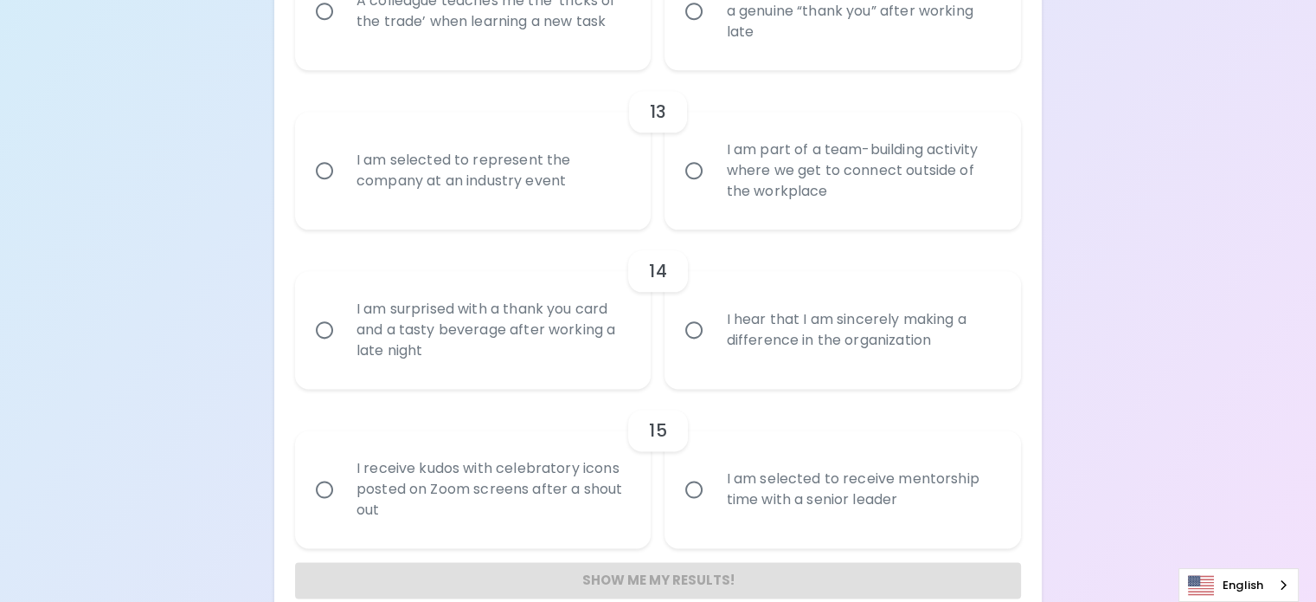
radio input "false"
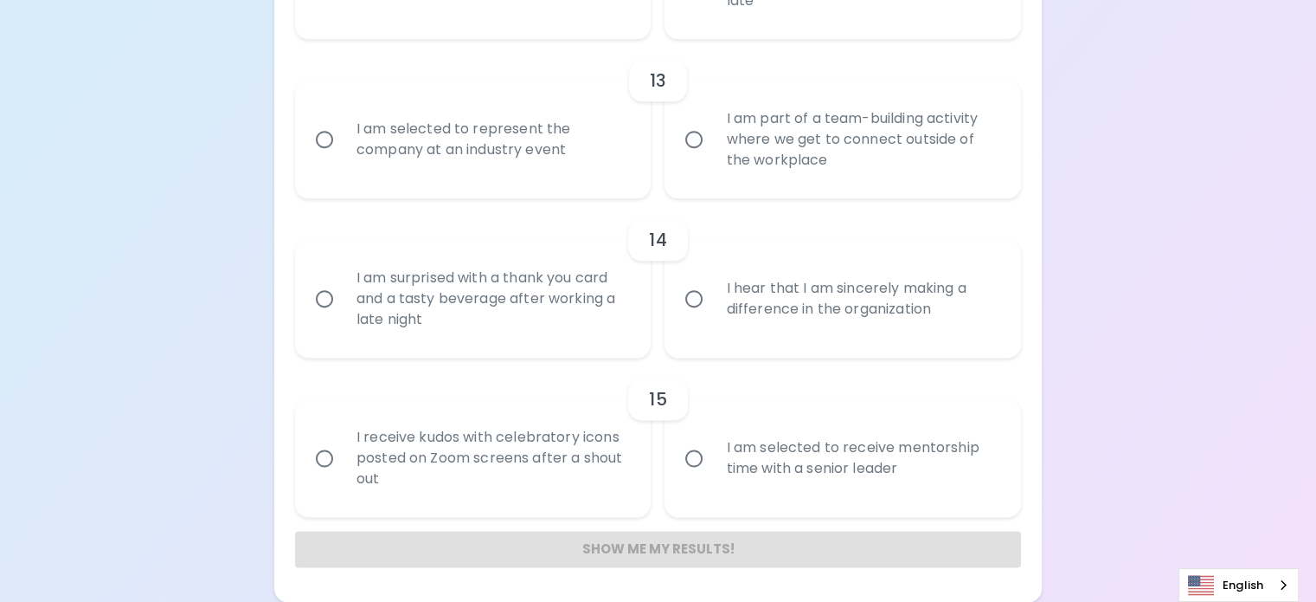
scroll to position [2269, 0]
radio input "true"
radio input "false"
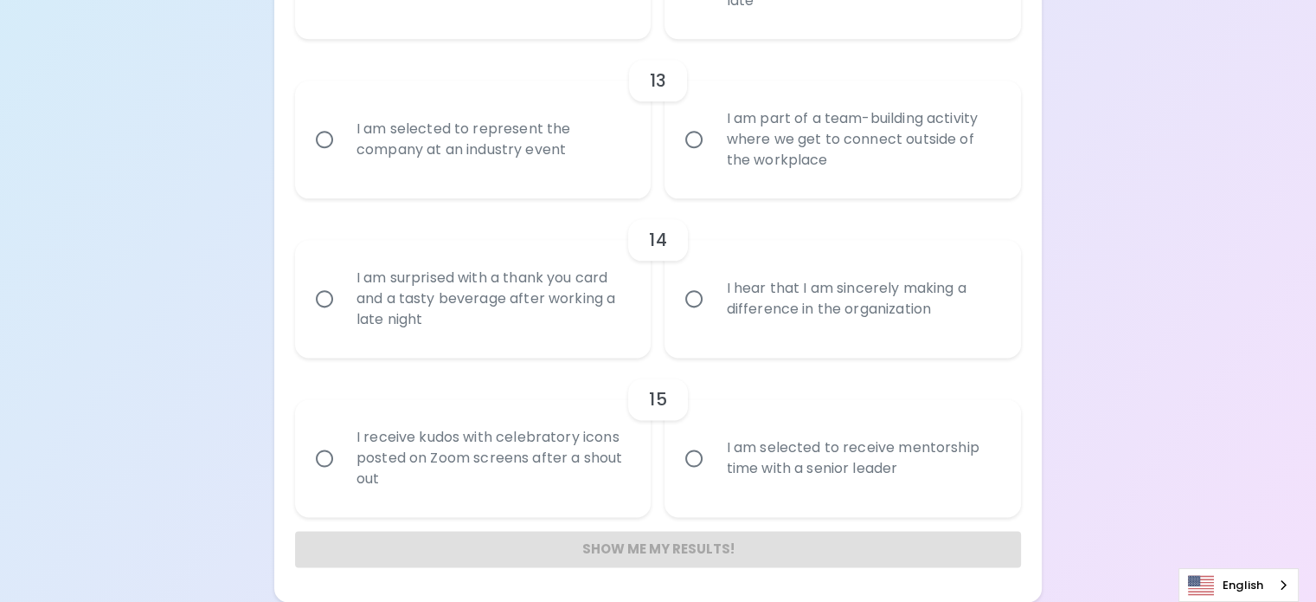
radio input "false"
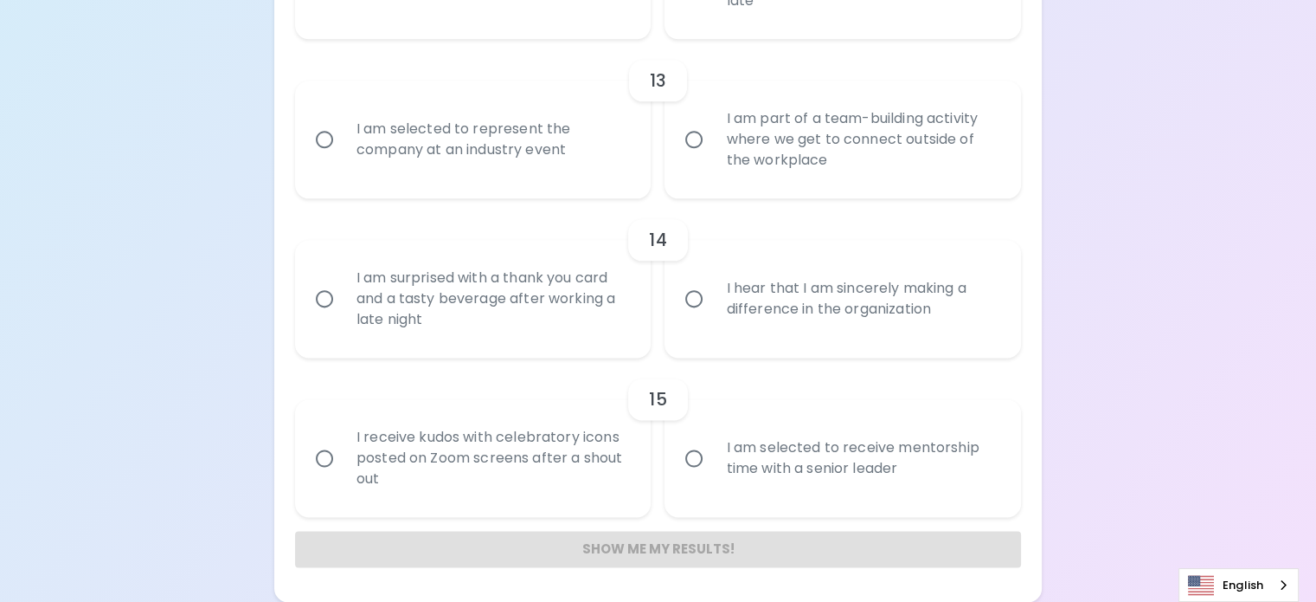
radio input "false"
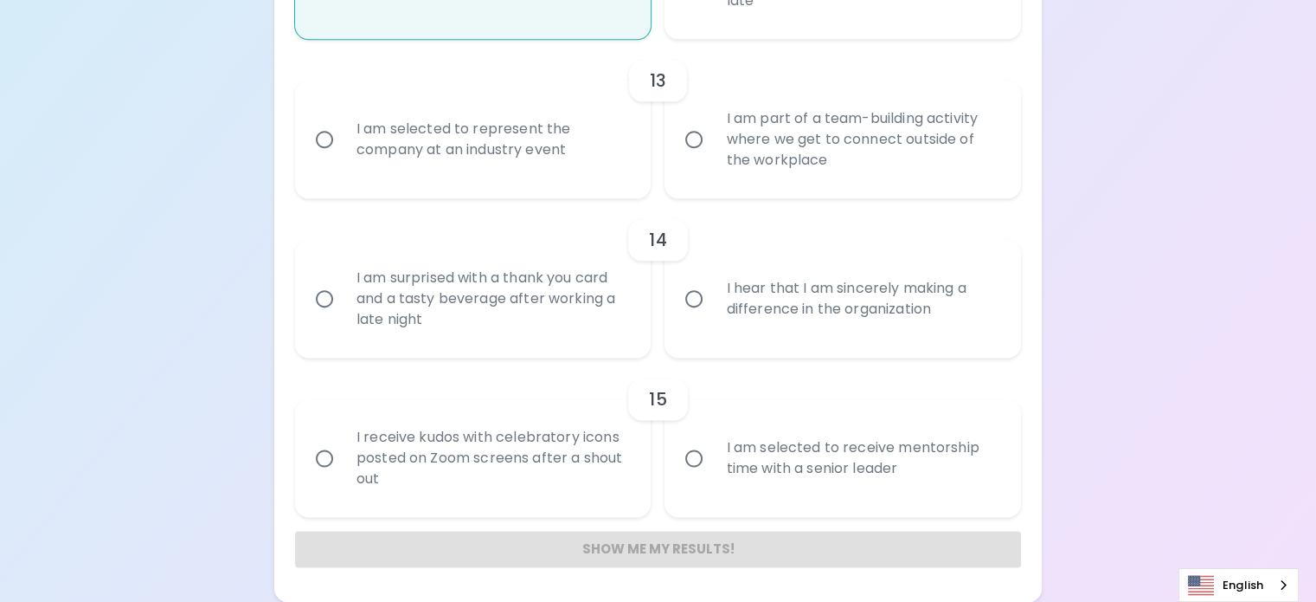
scroll to position [2456, 0]
radio input "true"
click at [343, 158] on input "I am selected to represent the company at an industry event" at bounding box center [324, 139] width 36 height 36
radio input "false"
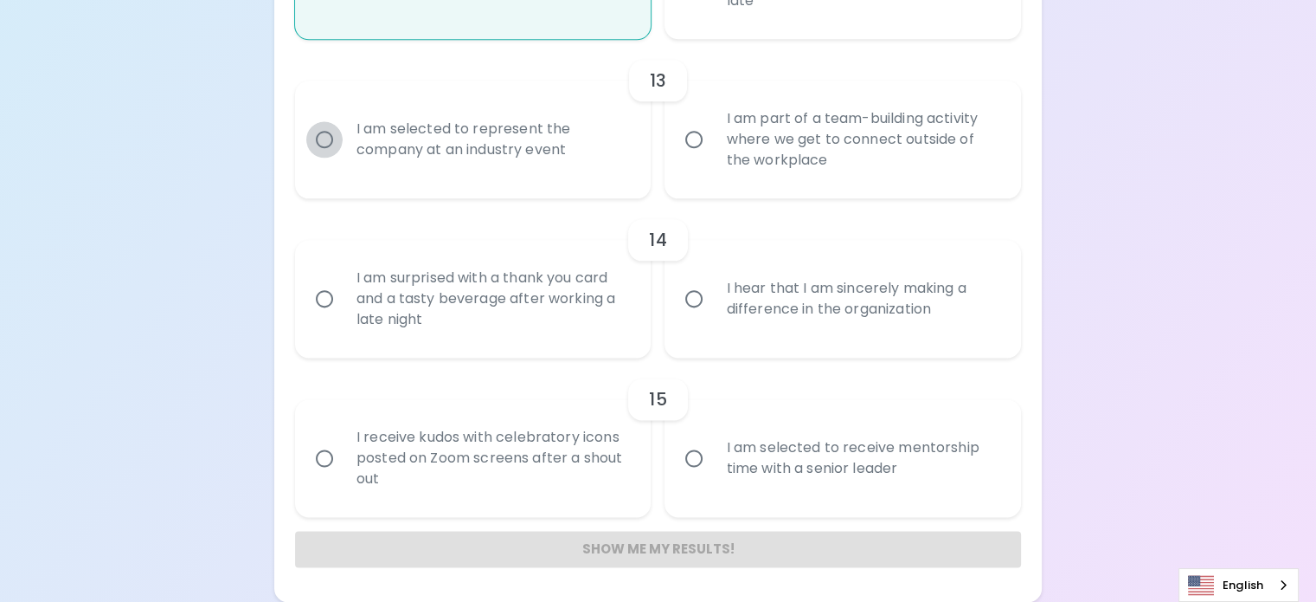
radio input "false"
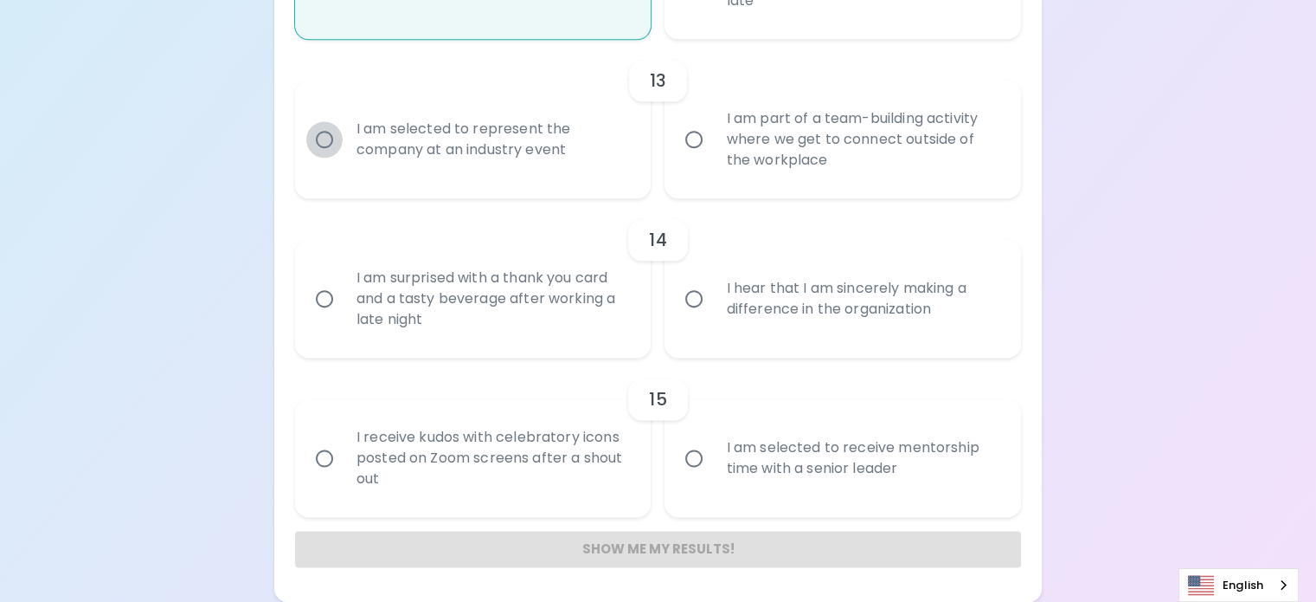
radio input "false"
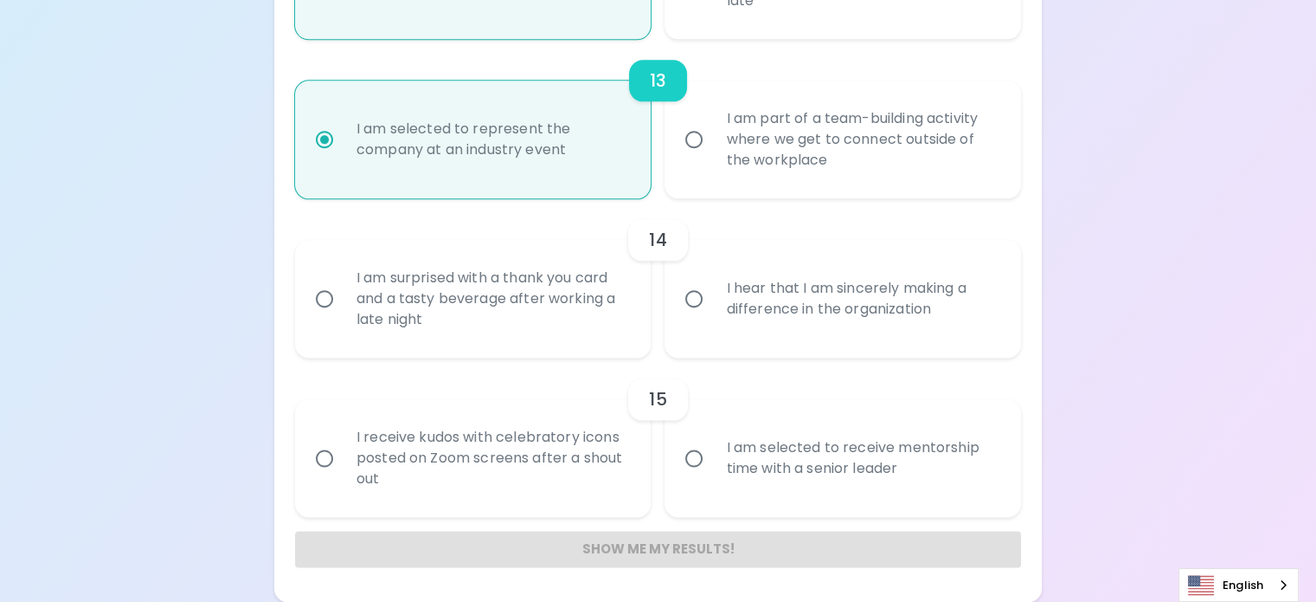
scroll to position [2594, 0]
radio input "true"
click at [685, 317] on input "I hear that I am sincerely making a difference in the organization" at bounding box center [694, 298] width 36 height 36
radio input "false"
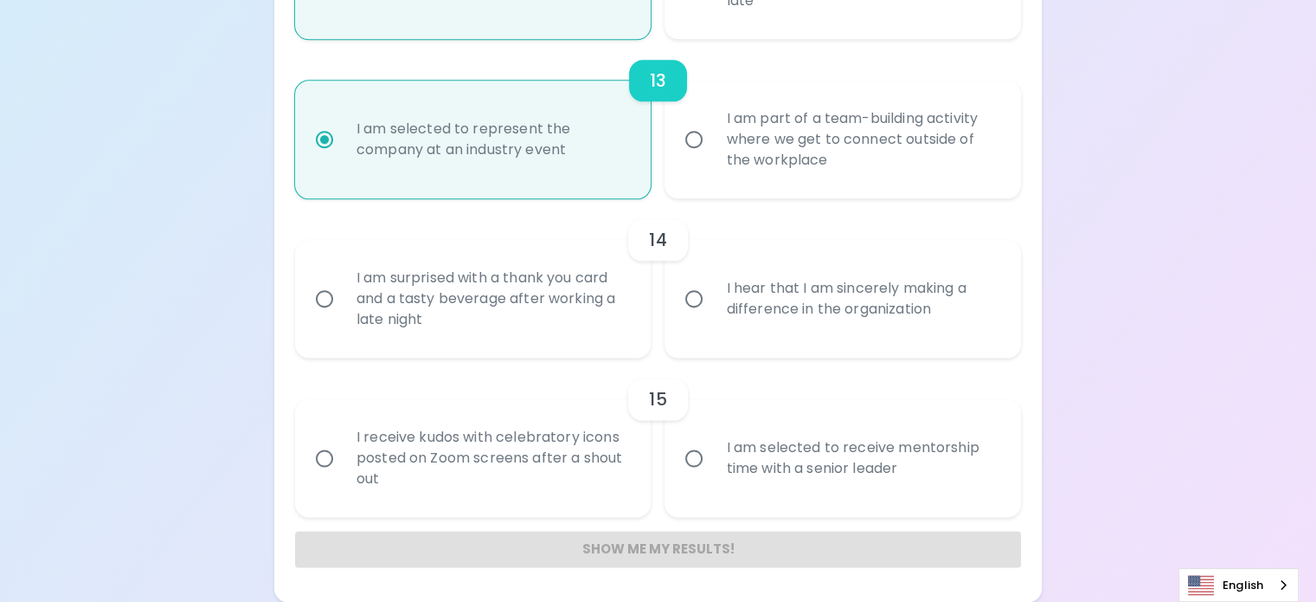
radio input "false"
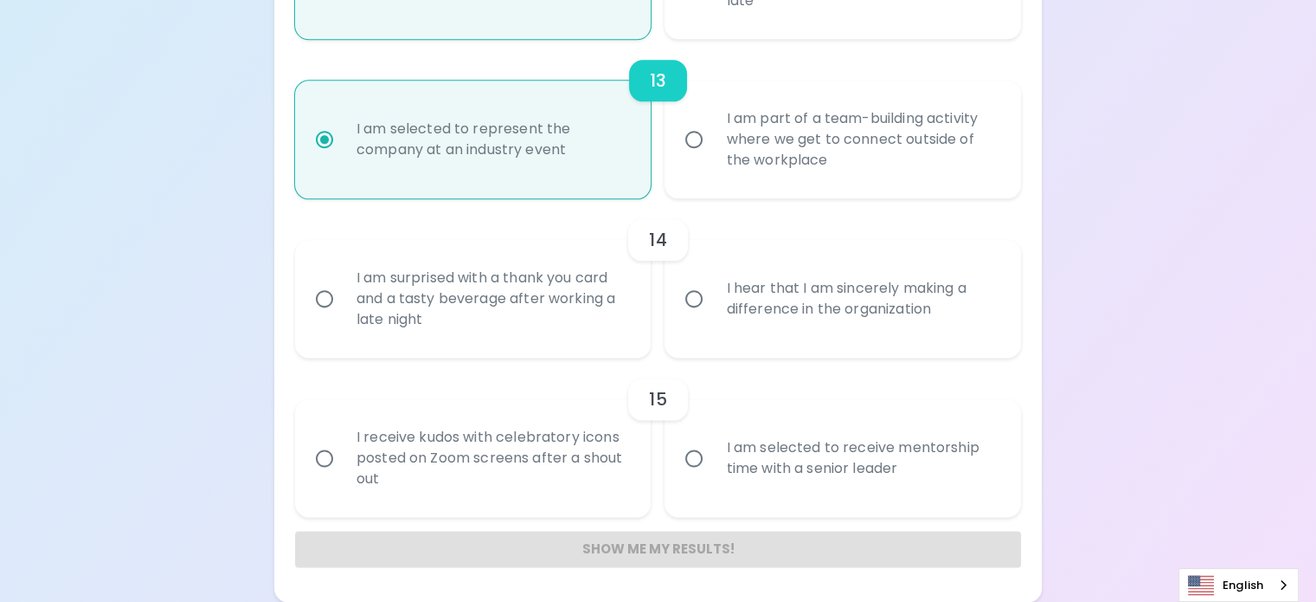
radio input "false"
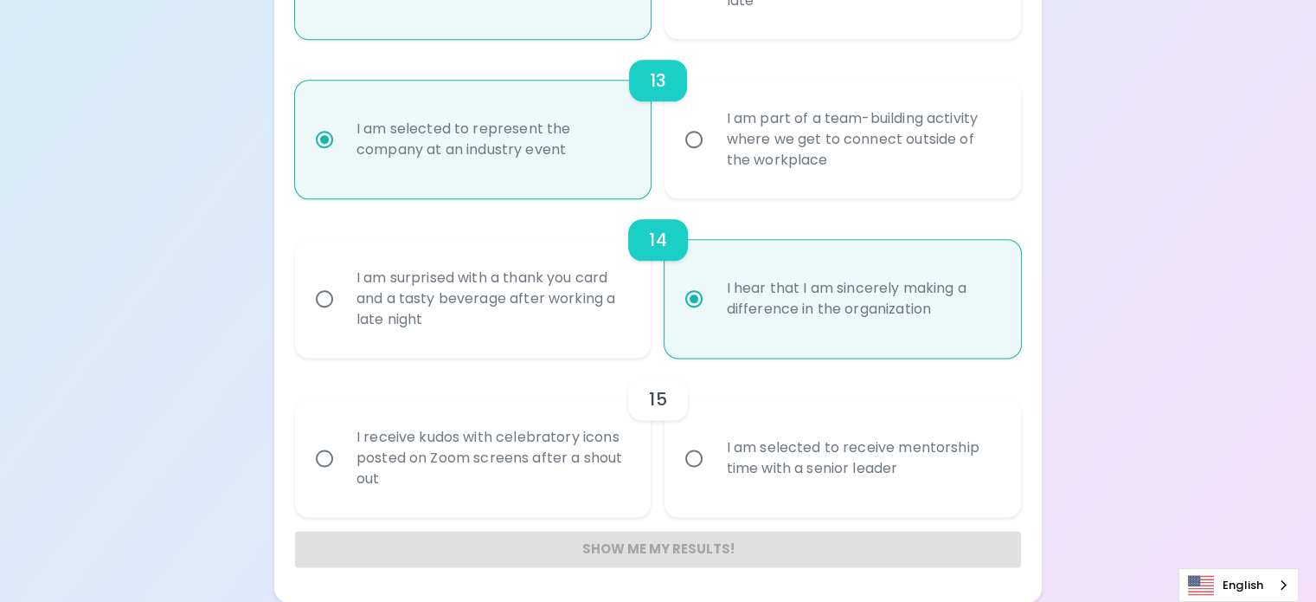
scroll to position [2715, 0]
radio input "true"
click at [696, 444] on input "I am selected to receive mentorship time with a senior leader" at bounding box center [694, 458] width 36 height 36
radio input "false"
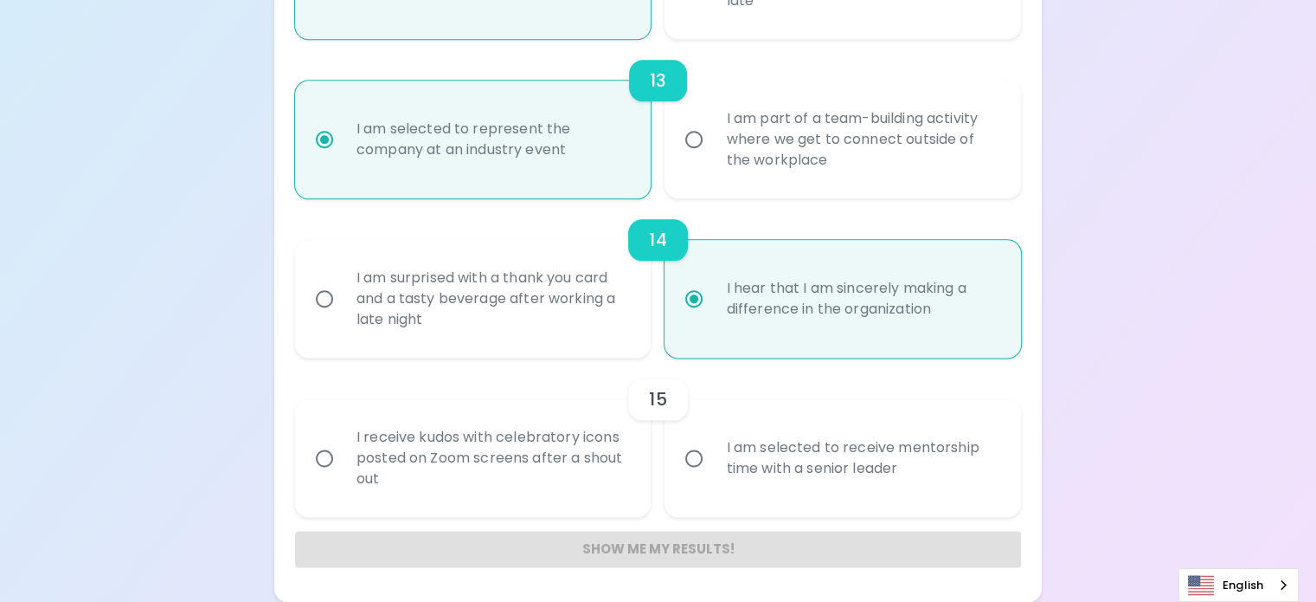
radio input "false"
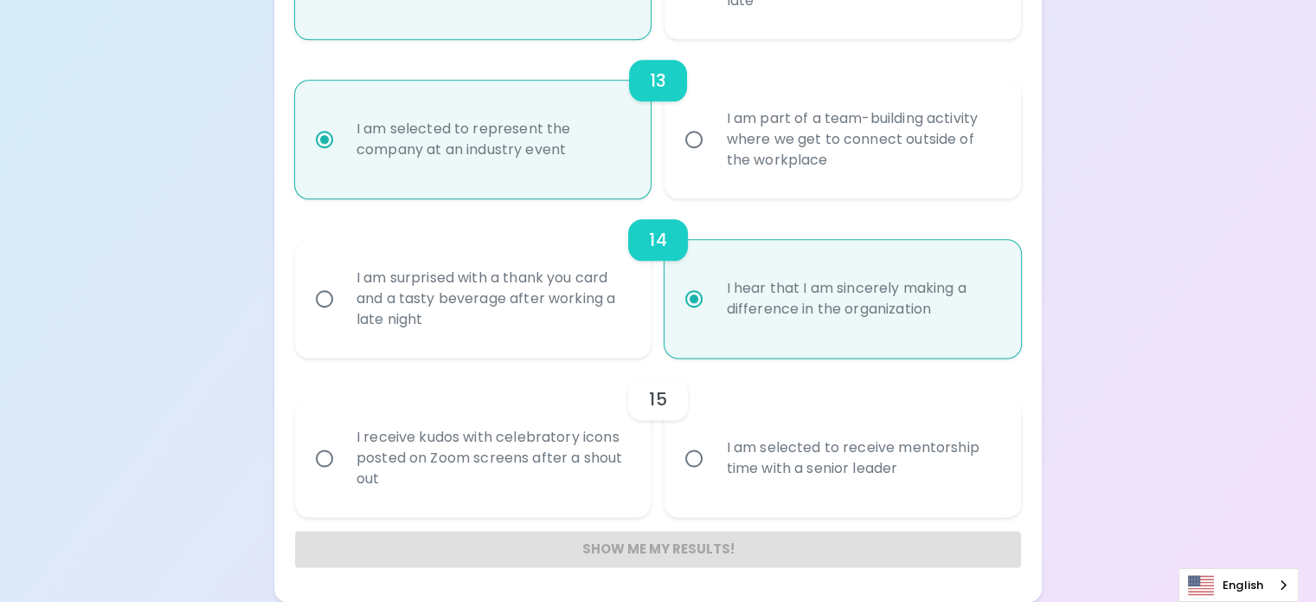
radio input "false"
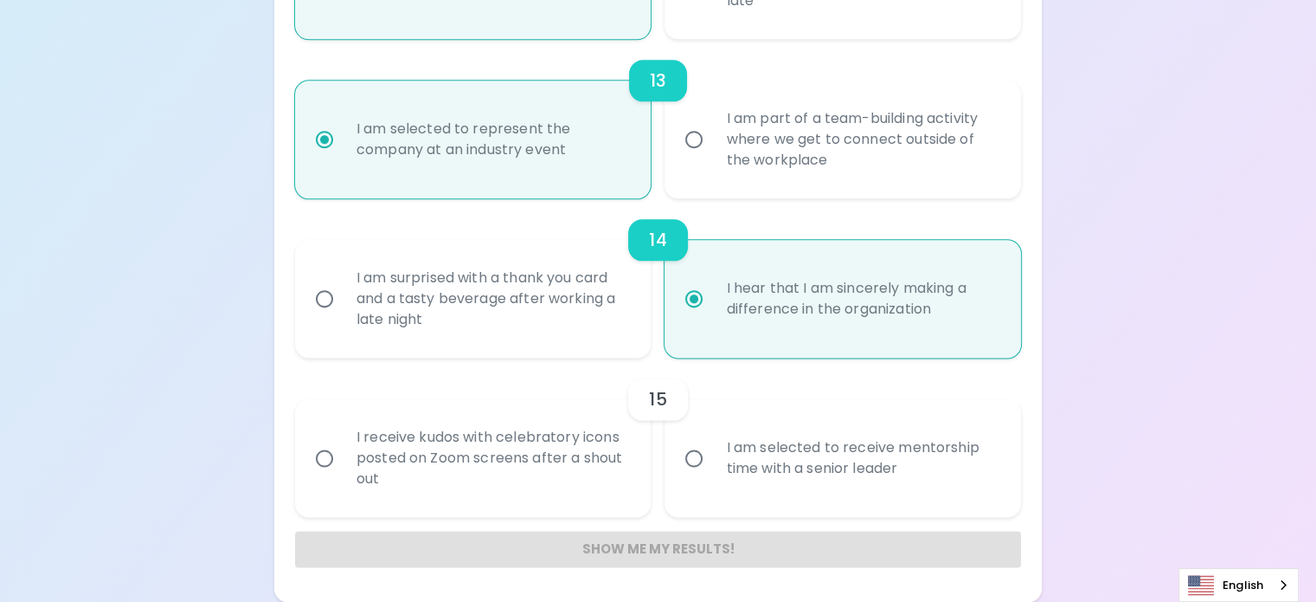
radio input "false"
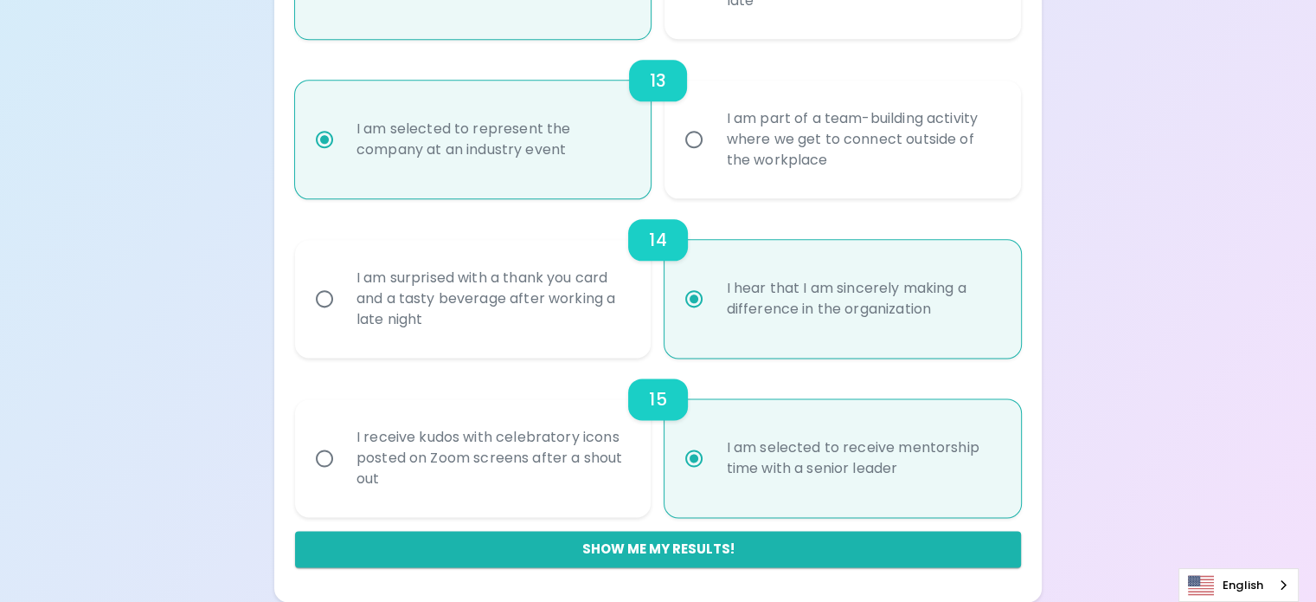
radio input "true"
click at [677, 548] on button "Show me my results!" at bounding box center [658, 549] width 726 height 36
radio input "false"
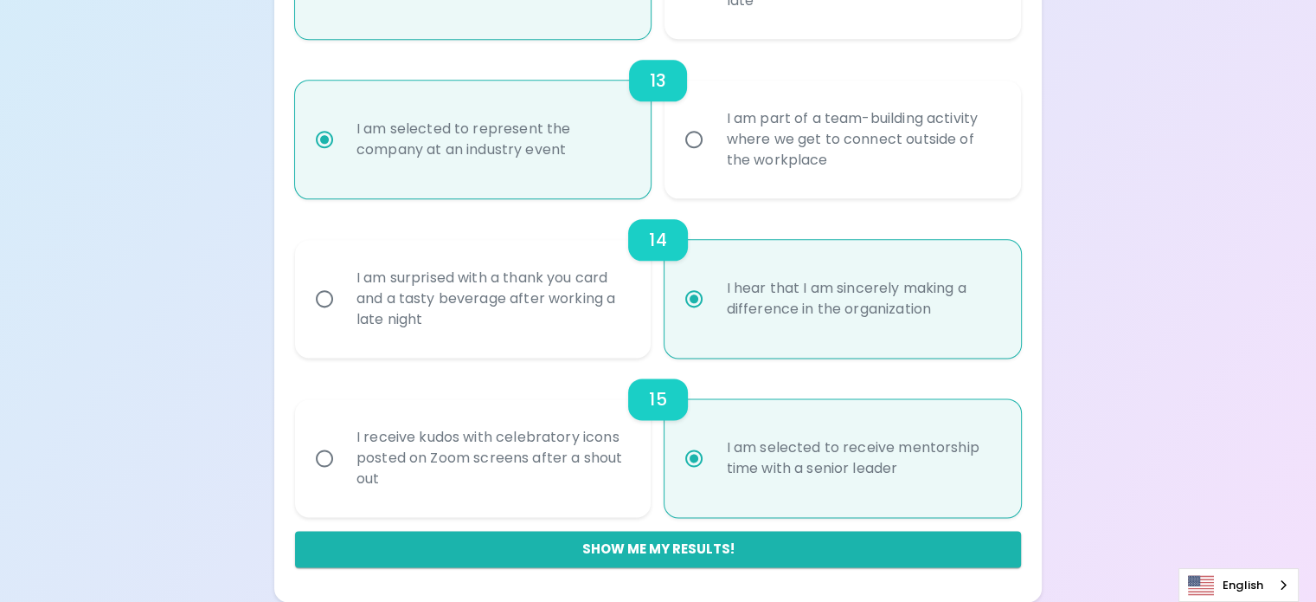
radio input "false"
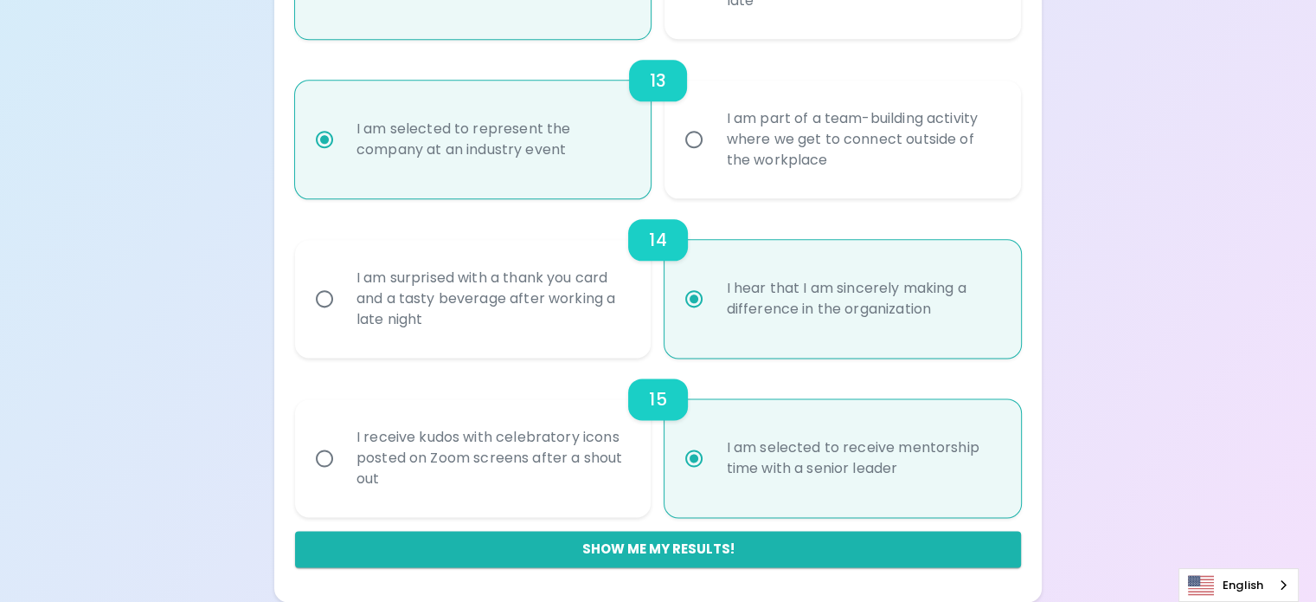
radio input "false"
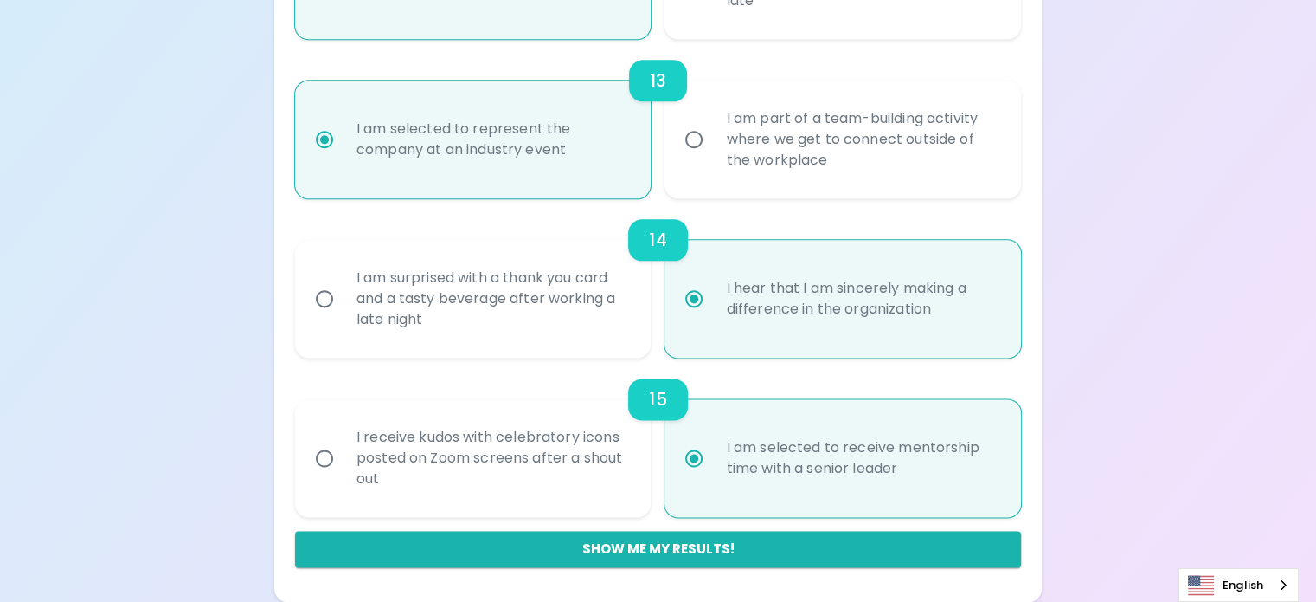
radio input "false"
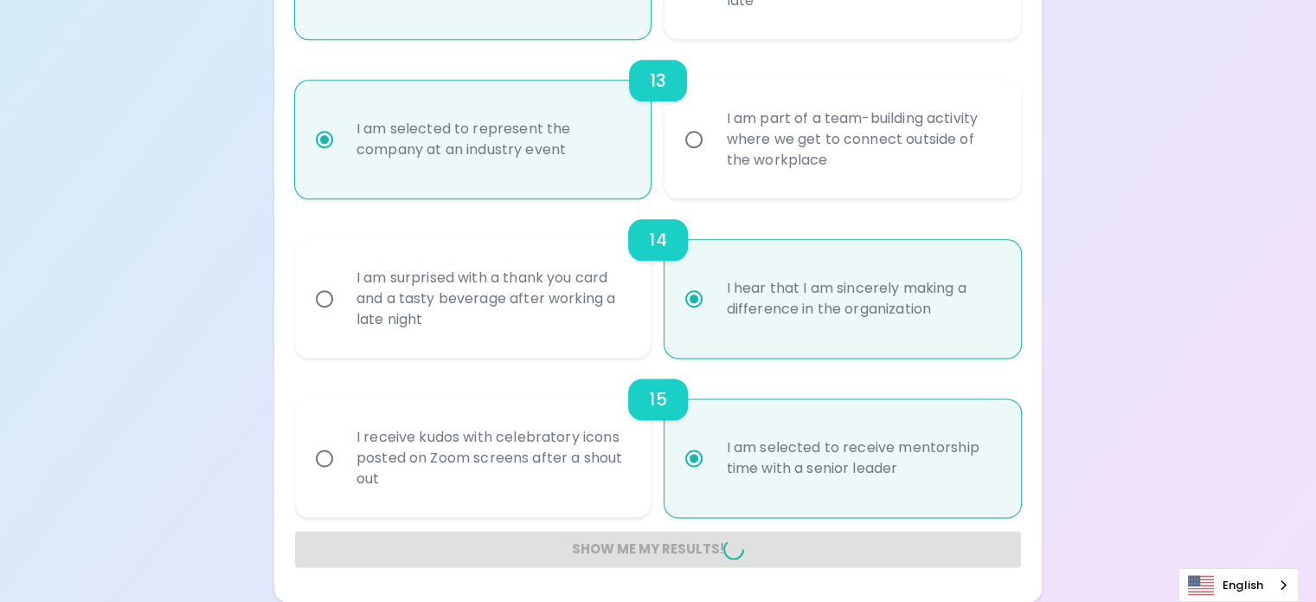
radio input "false"
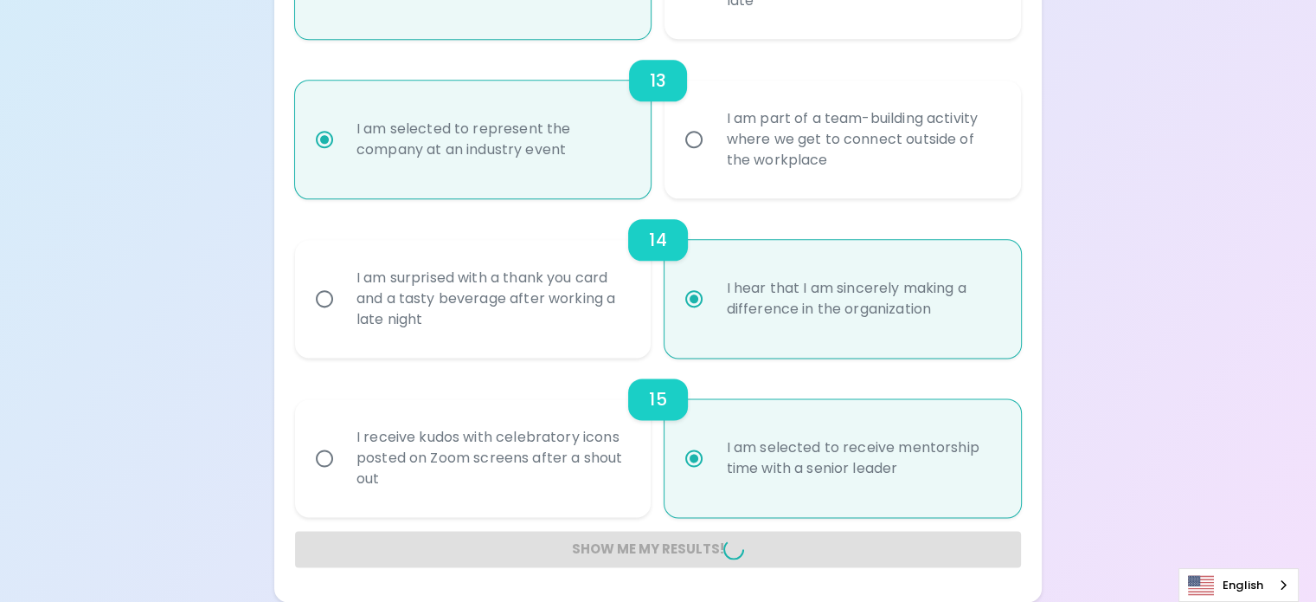
radio input "false"
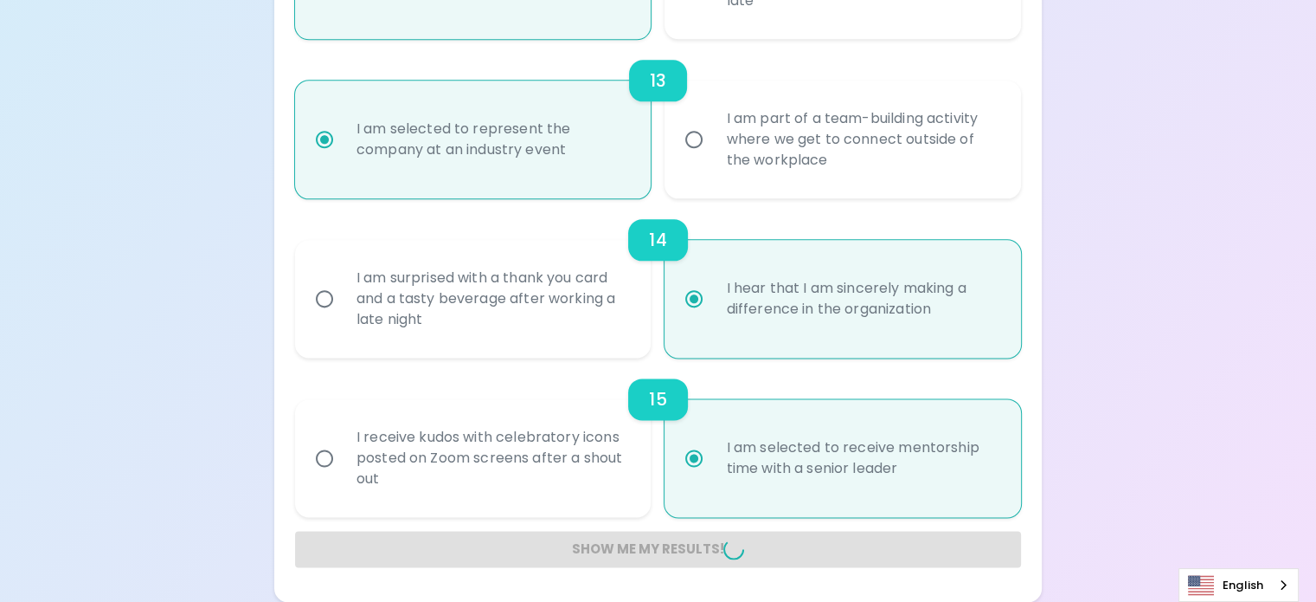
radio input "false"
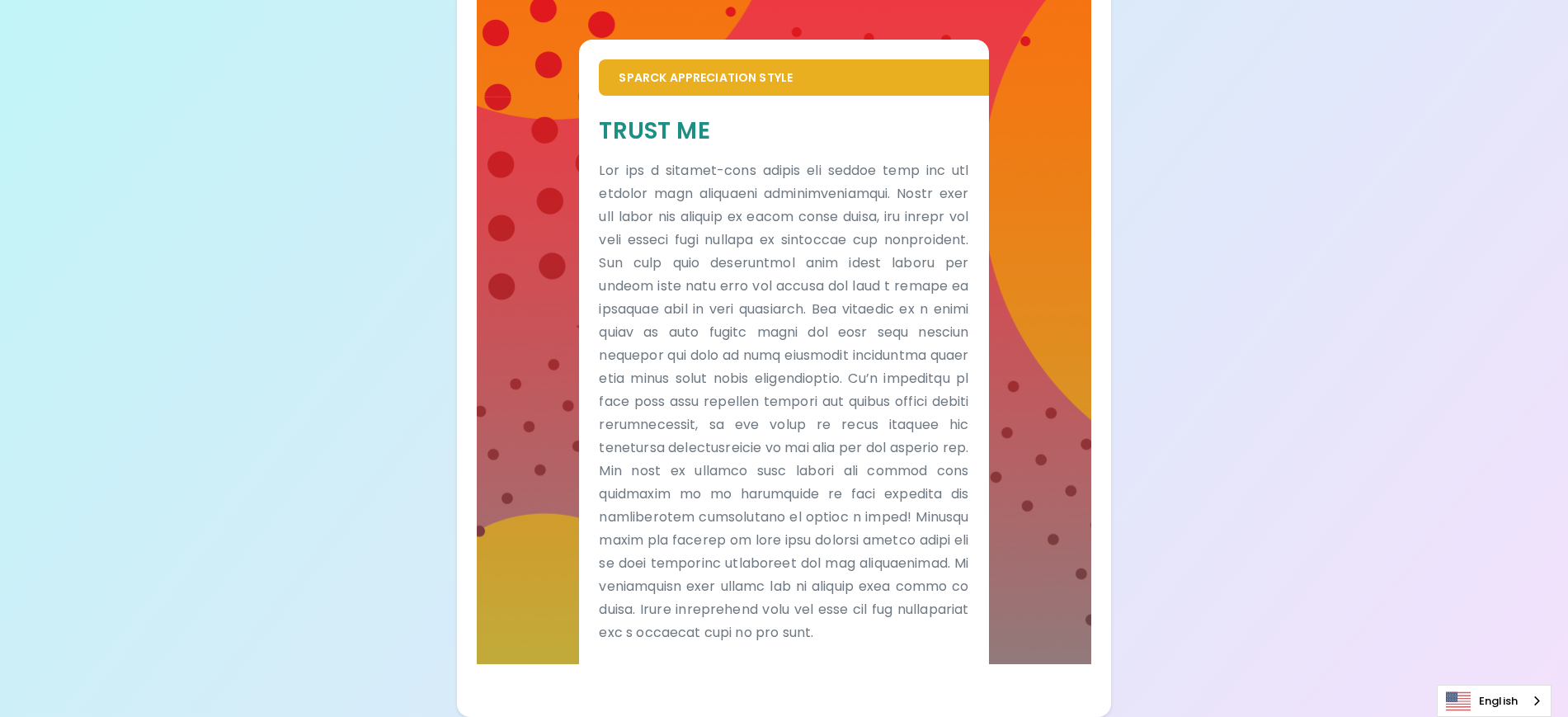
scroll to position [346, 0]
